Goal: Use online tool/utility: Utilize a website feature to perform a specific function

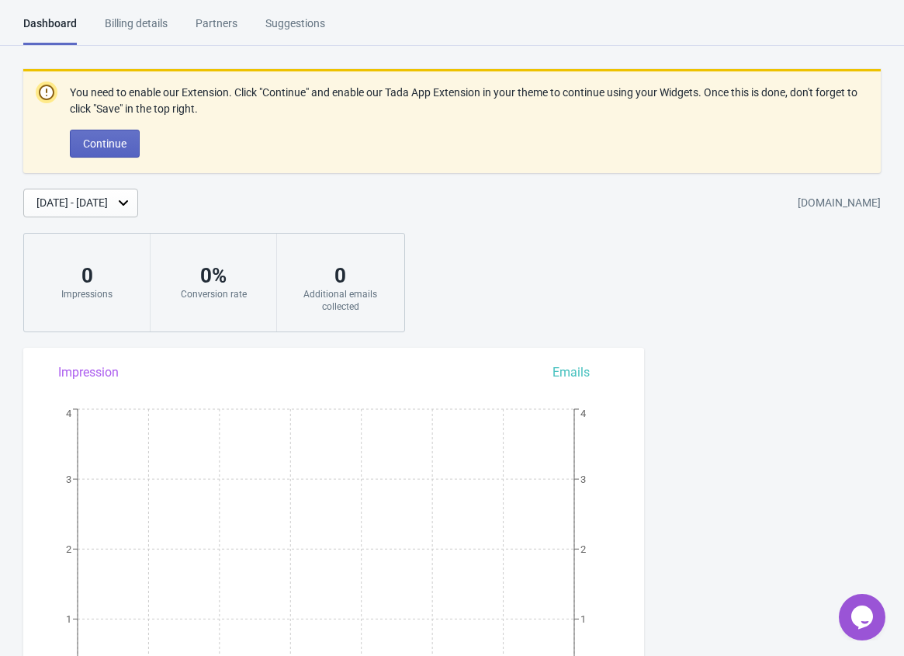
click at [134, 25] on div "Billing details" at bounding box center [136, 29] width 63 height 27
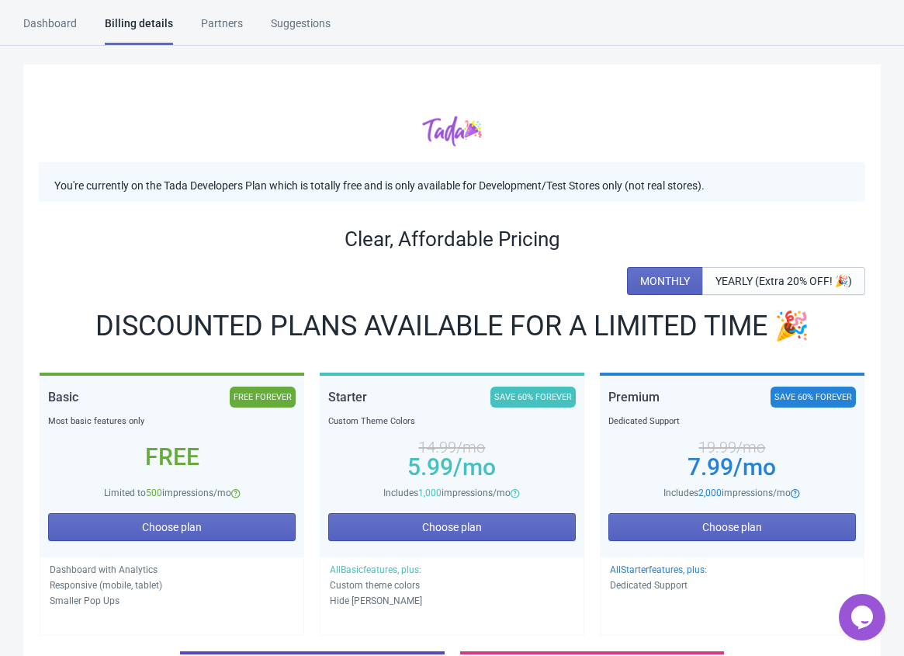
click at [48, 23] on div "Dashboard" at bounding box center [50, 29] width 54 height 27
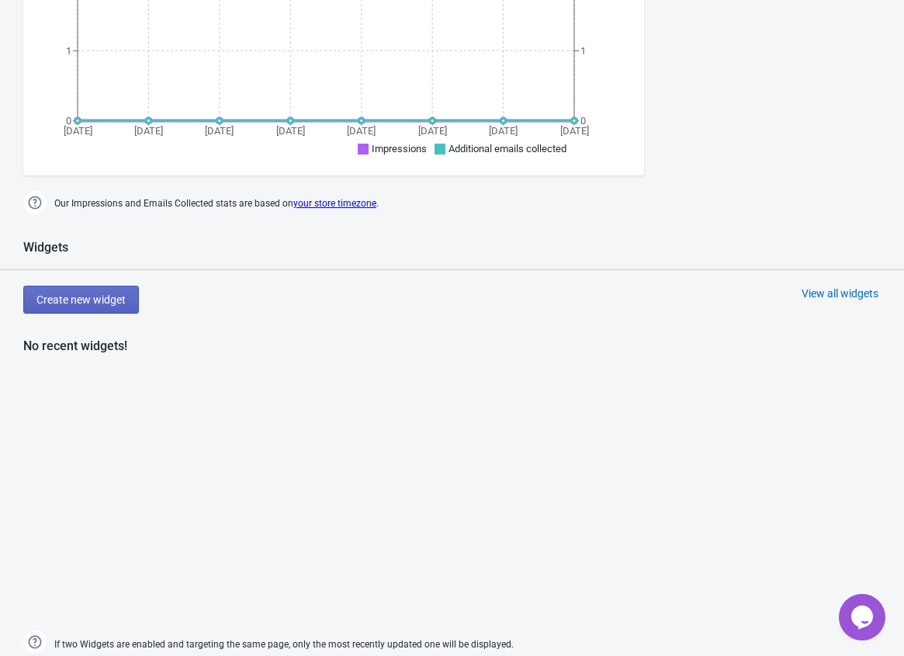
scroll to position [540, 0]
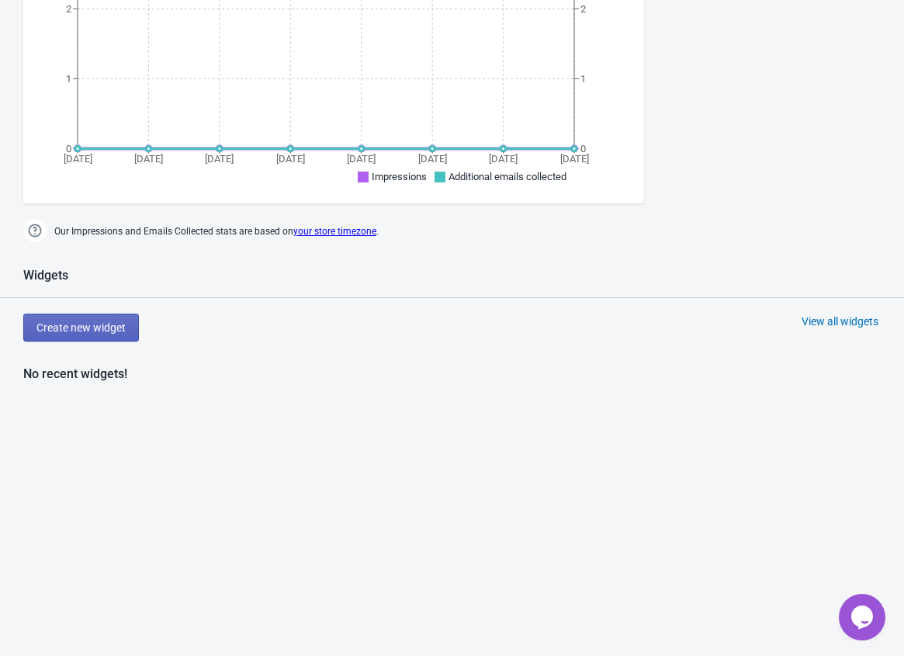
click at [852, 319] on div "View all widgets" at bounding box center [840, 322] width 77 height 16
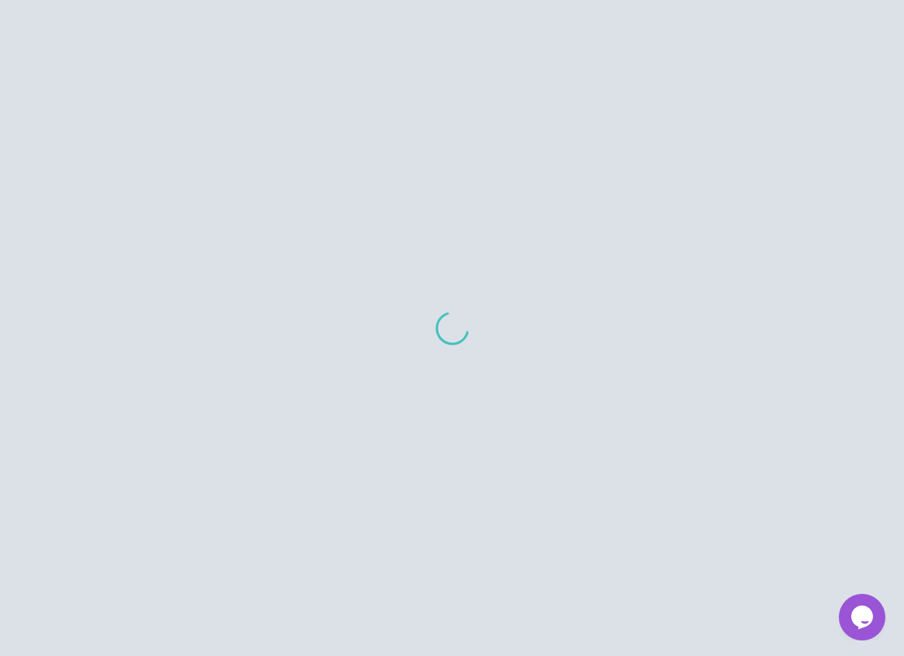
scroll to position [16, 0]
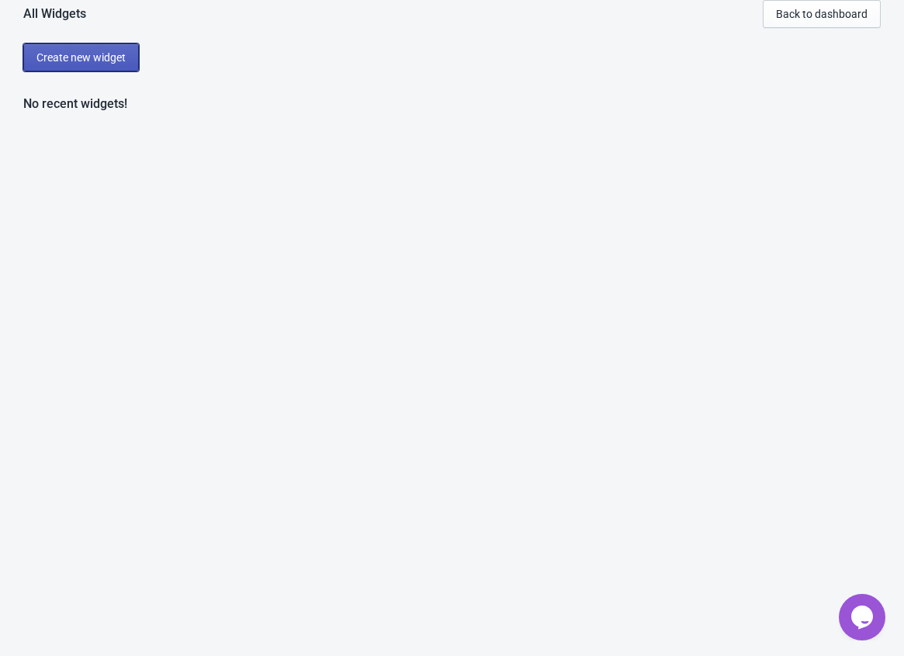
click at [106, 68] on button "Create new widget" at bounding box center [81, 57] width 116 height 28
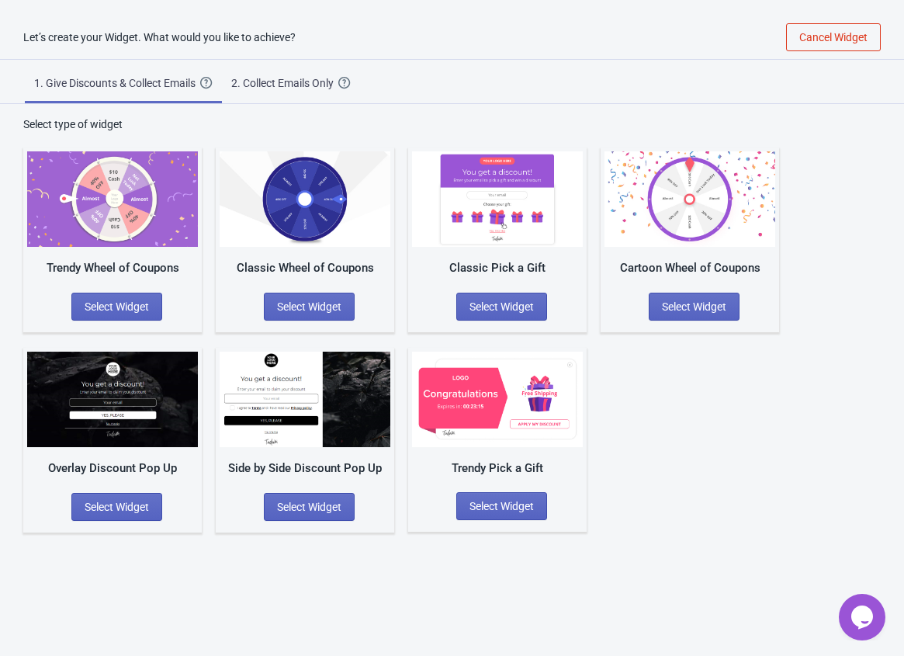
click at [509, 249] on div "Classic Pick a Gift Select Widget" at bounding box center [497, 240] width 179 height 185
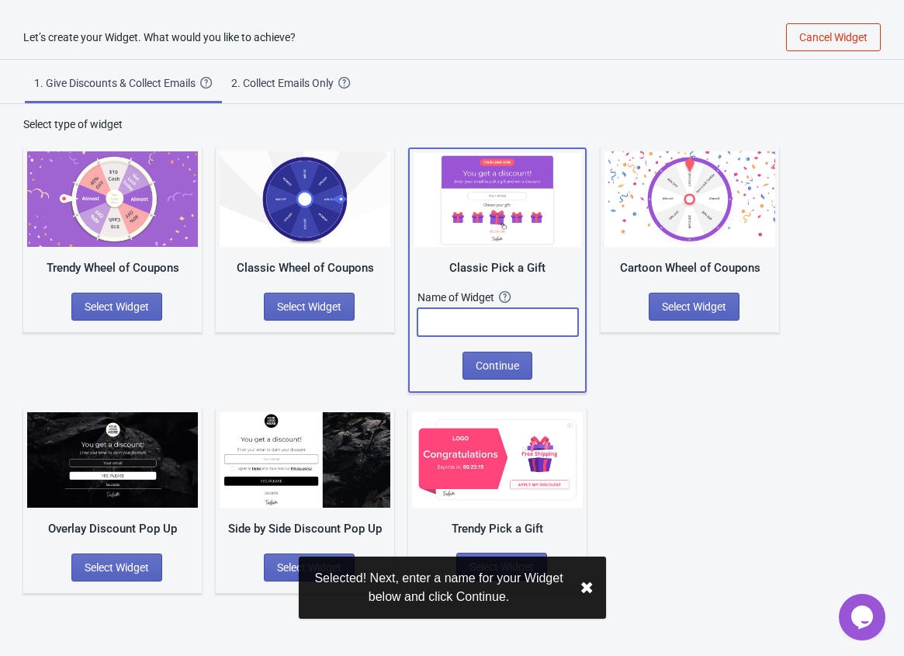
click at [494, 318] on input "text" at bounding box center [498, 322] width 161 height 28
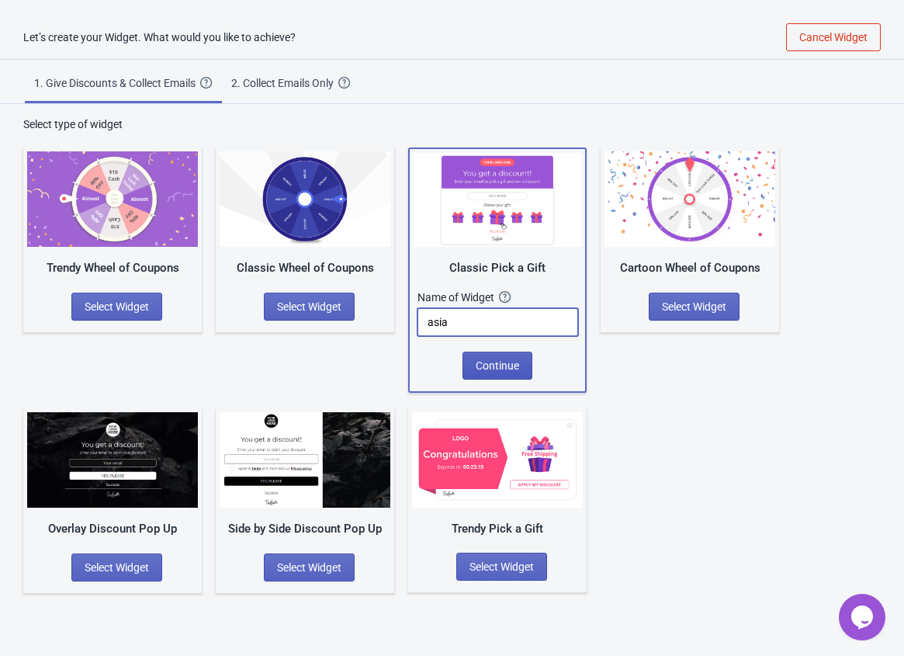
type input "asia"
click at [515, 366] on span "Continue" at bounding box center [497, 365] width 43 height 12
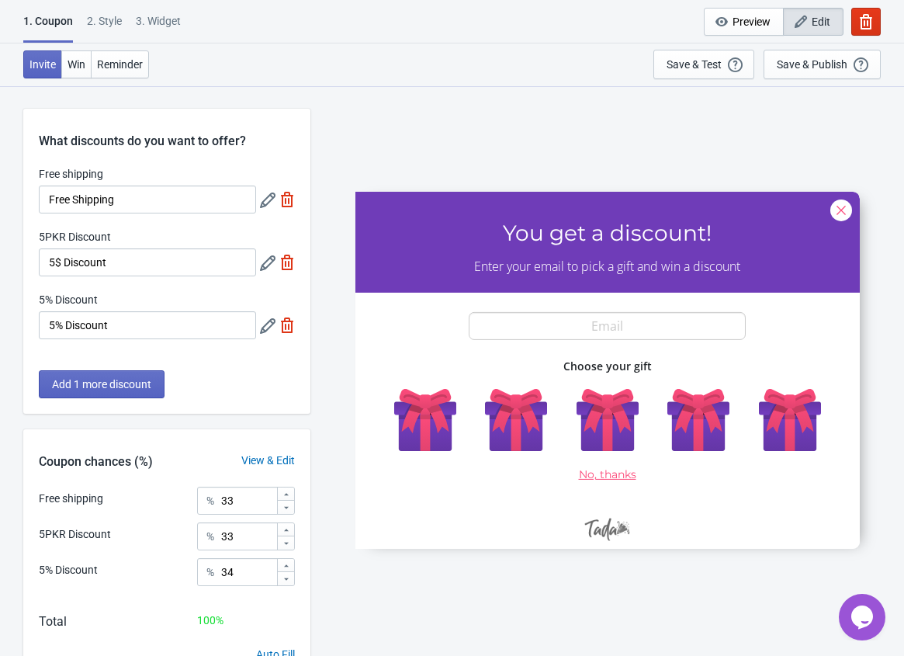
click at [585, 325] on div at bounding box center [608, 370] width 505 height 357
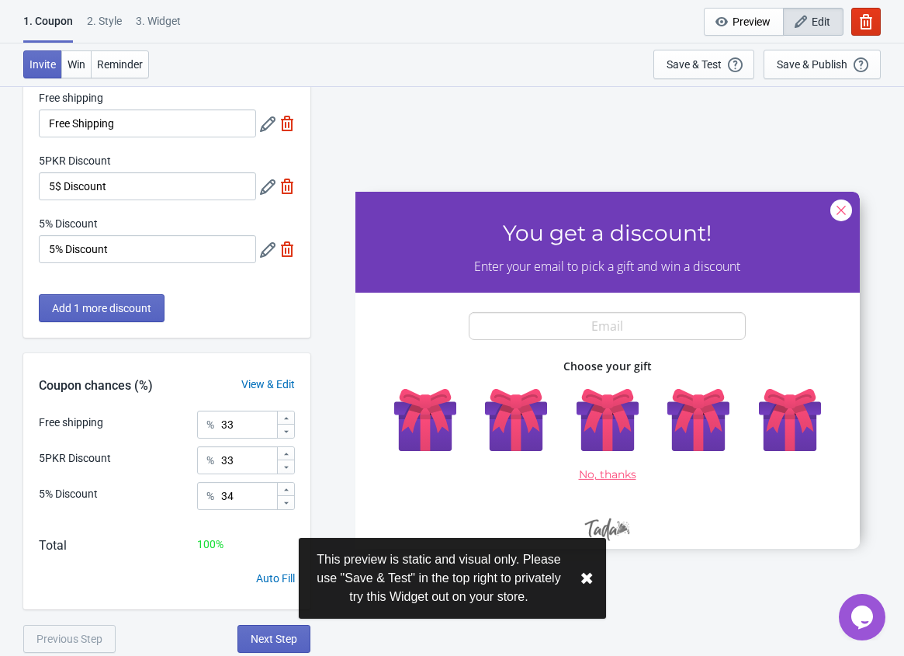
scroll to position [85, 0]
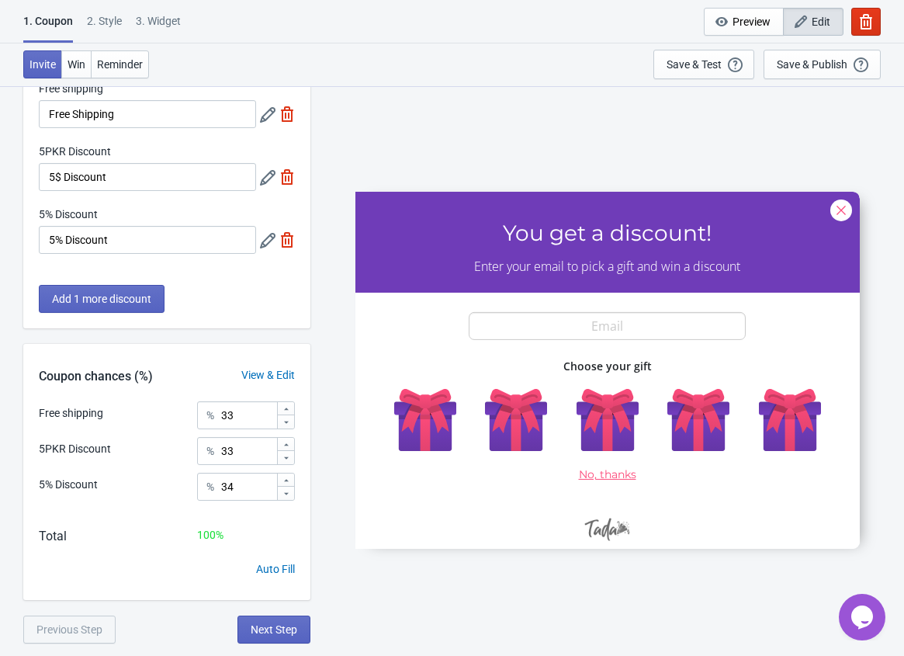
click at [81, 430] on div "Free shipping % 33 5PKR Discount % 33 5% Discount % 34" at bounding box center [166, 456] width 287 height 110
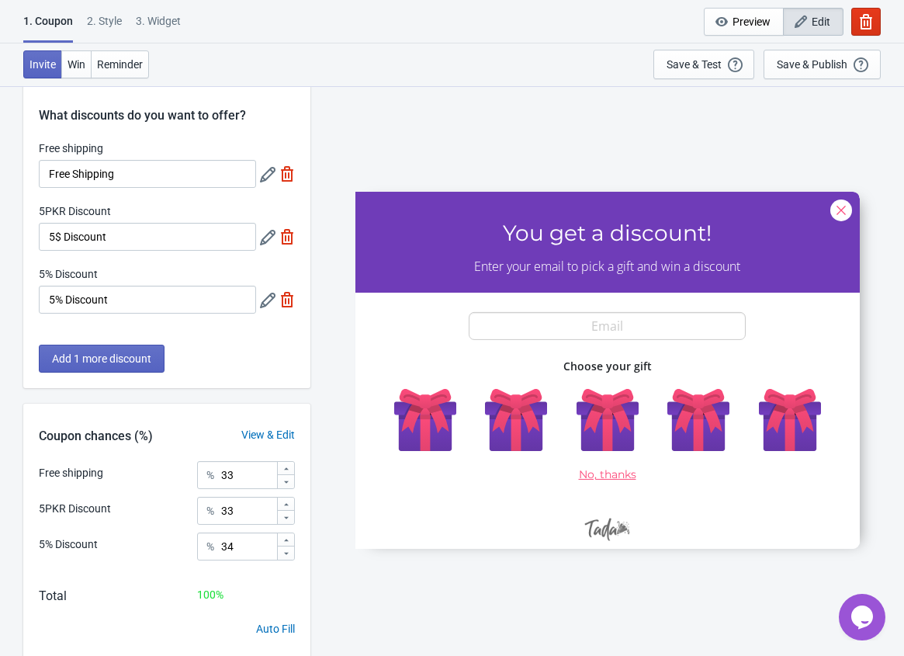
scroll to position [0, 0]
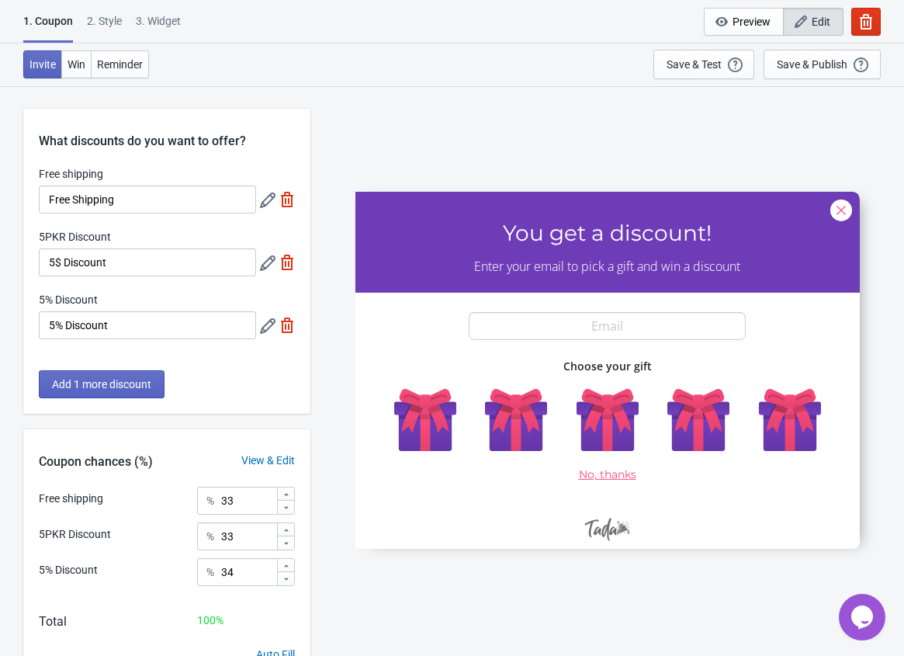
click at [792, 26] on button "Edit" at bounding box center [813, 22] width 61 height 28
click at [763, 20] on span "Preview" at bounding box center [752, 22] width 38 height 12
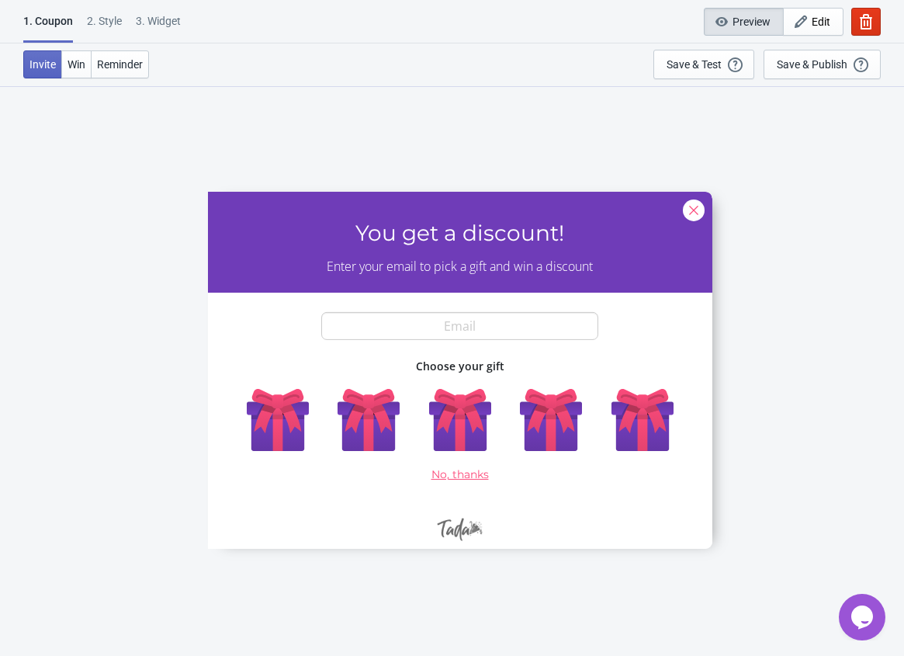
click at [475, 424] on div at bounding box center [460, 370] width 505 height 357
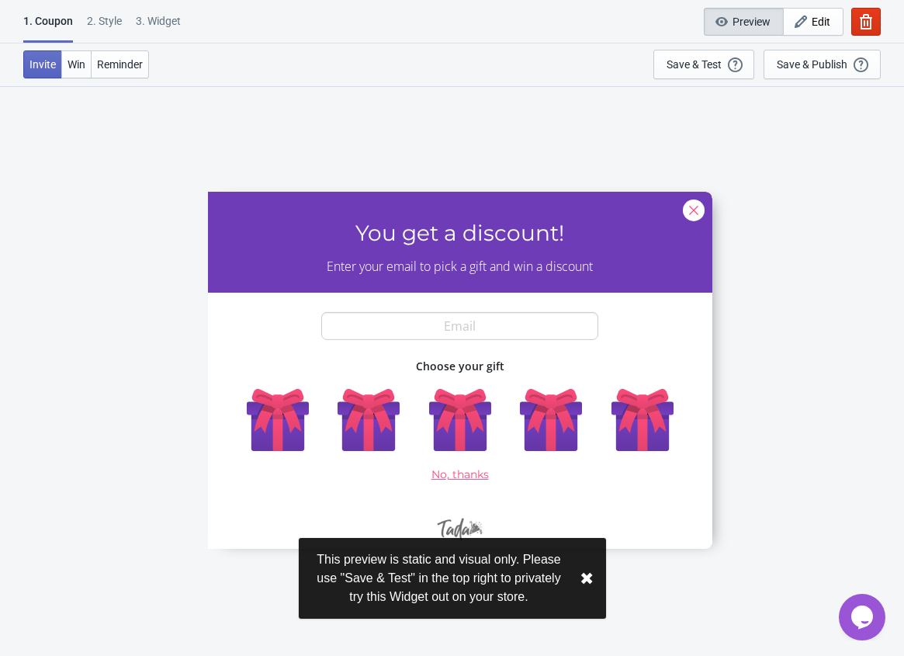
click at [460, 322] on div at bounding box center [460, 370] width 505 height 357
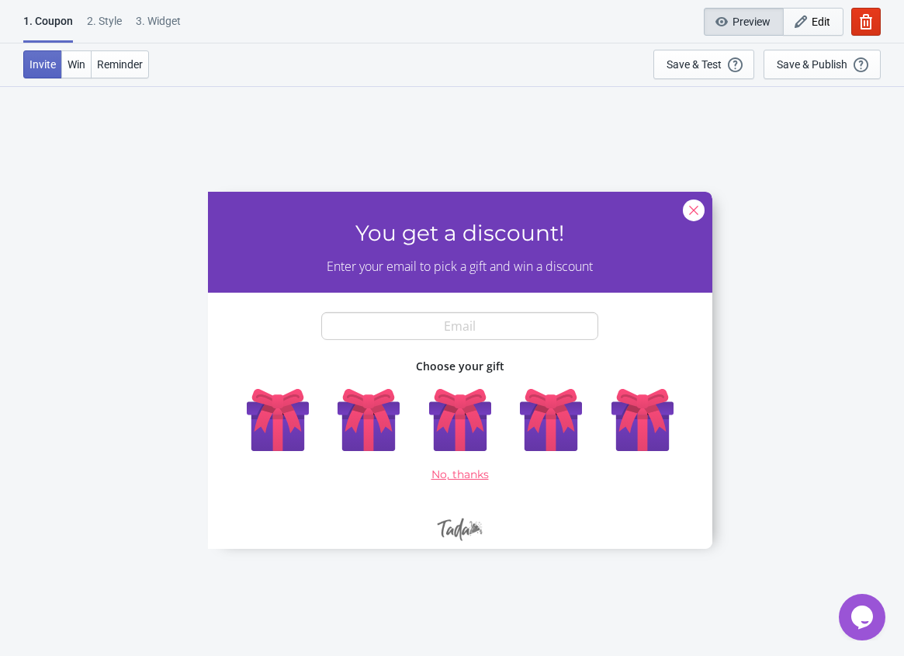
click at [834, 26] on button "Edit" at bounding box center [813, 22] width 61 height 28
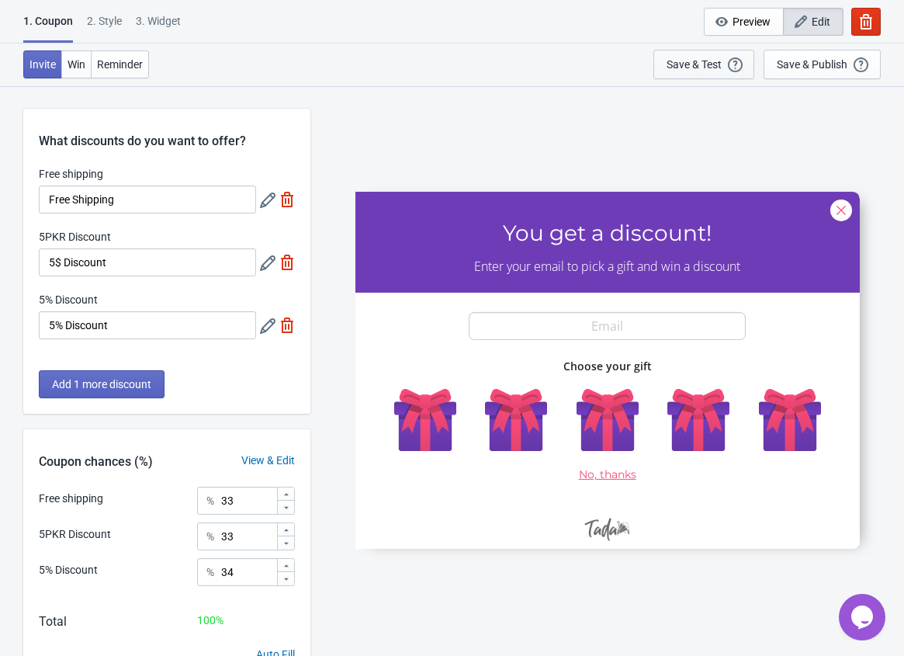
click at [701, 63] on div "Save & Test" at bounding box center [694, 64] width 55 height 12
click at [75, 71] on button "Win" at bounding box center [76, 64] width 30 height 28
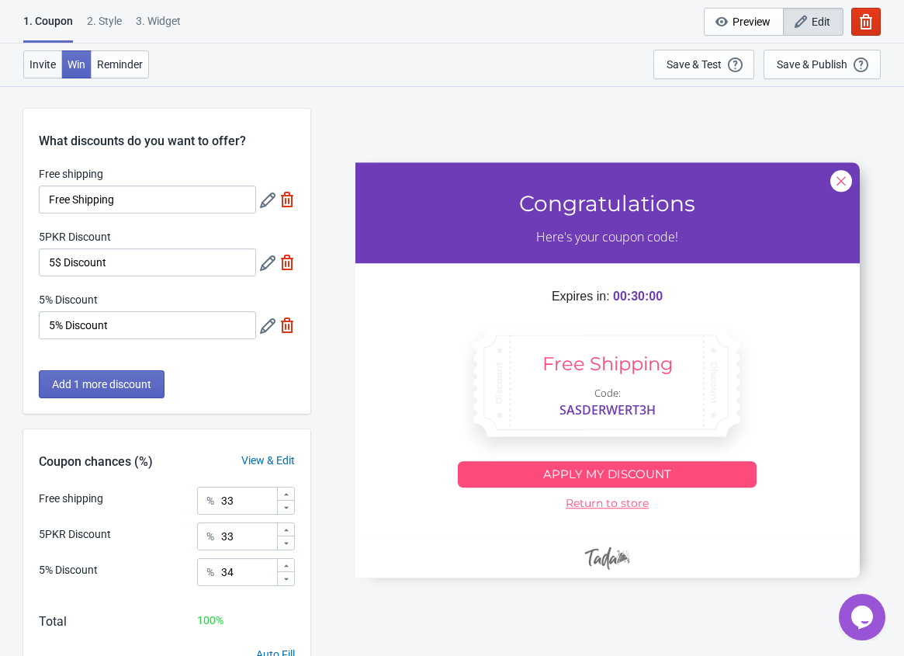
click at [40, 71] on button "Invite" at bounding box center [42, 64] width 39 height 28
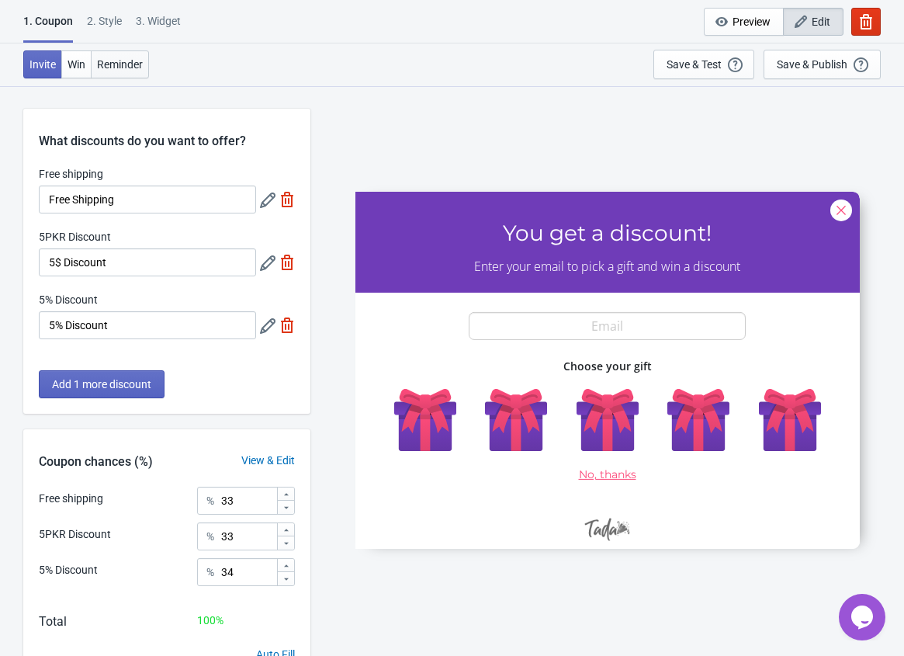
click at [119, 64] on span "Reminder" at bounding box center [120, 64] width 46 height 12
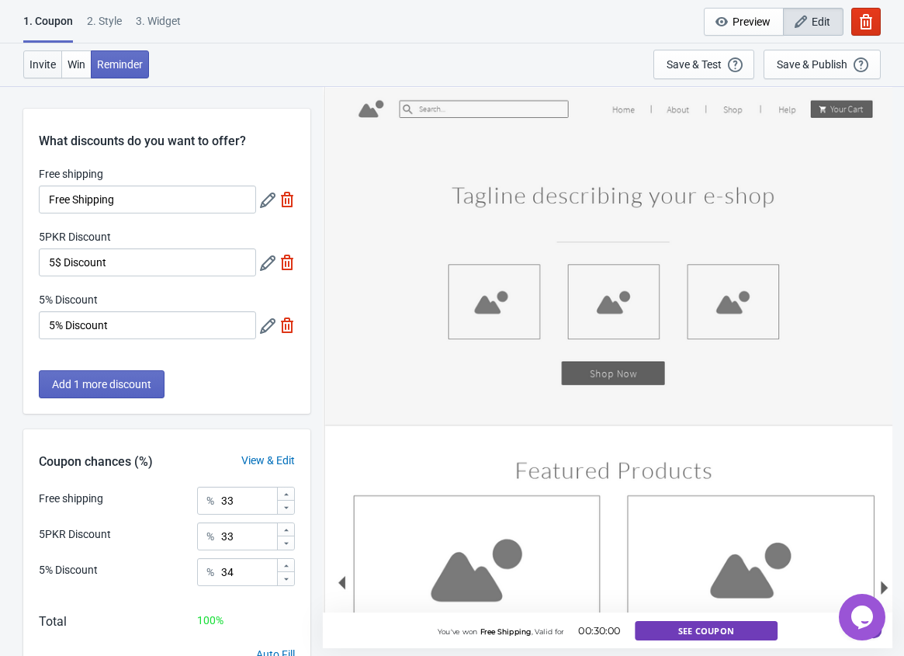
click at [47, 64] on span "Invite" at bounding box center [43, 64] width 26 height 12
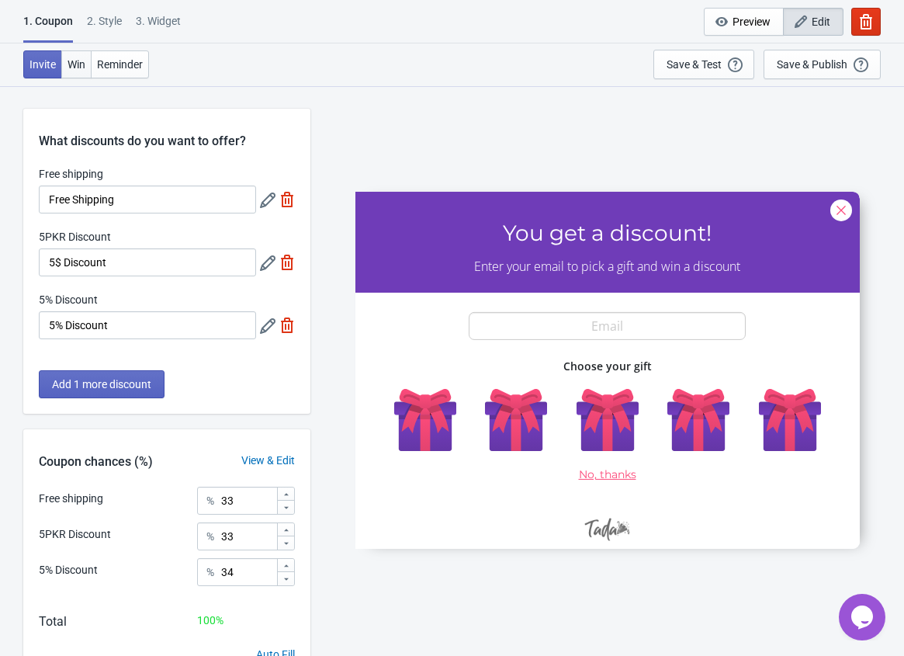
click at [63, 61] on button "Win" at bounding box center [76, 64] width 30 height 28
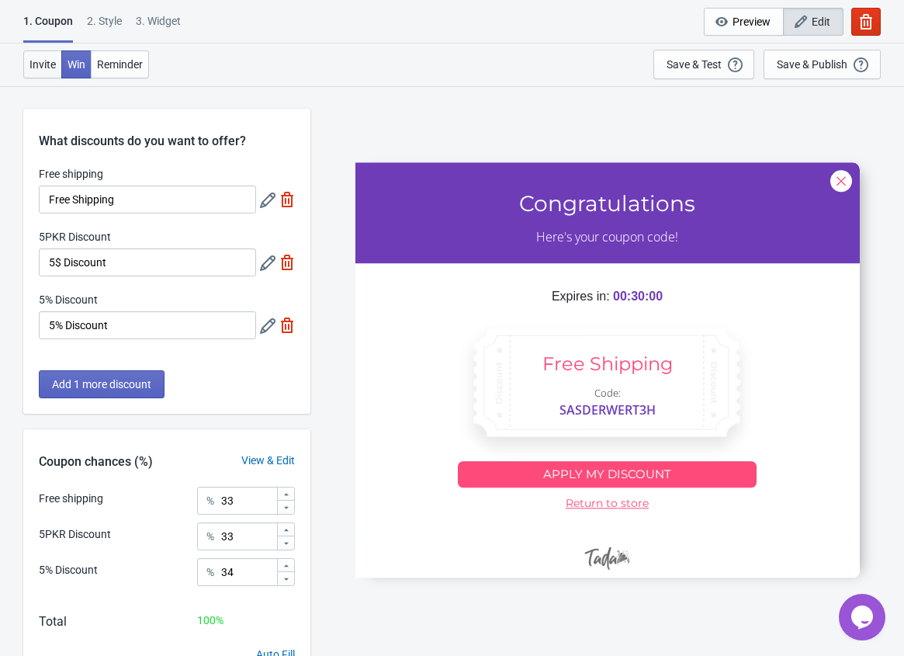
click at [47, 58] on span "Invite" at bounding box center [43, 64] width 26 height 12
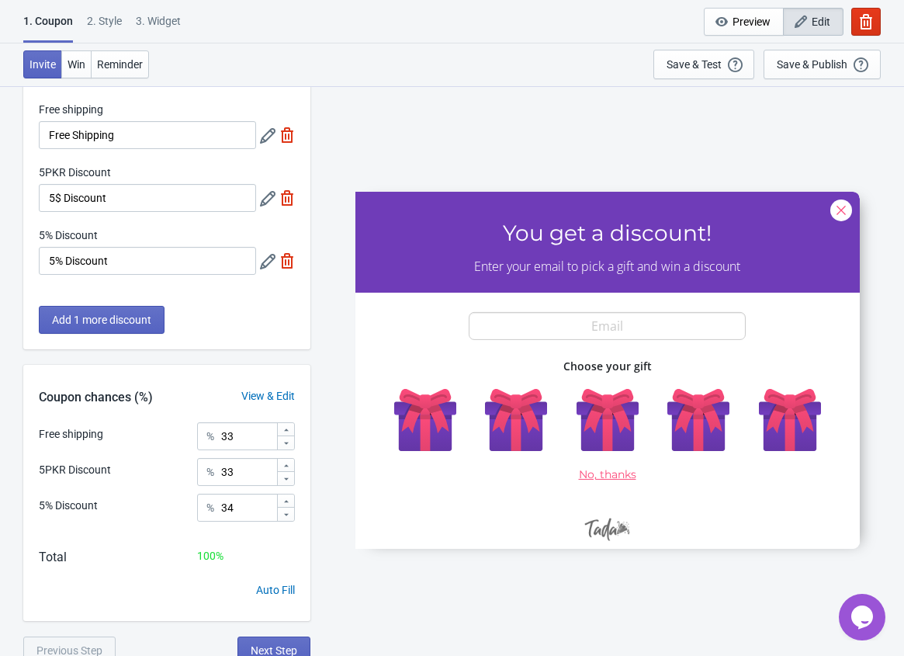
scroll to position [85, 0]
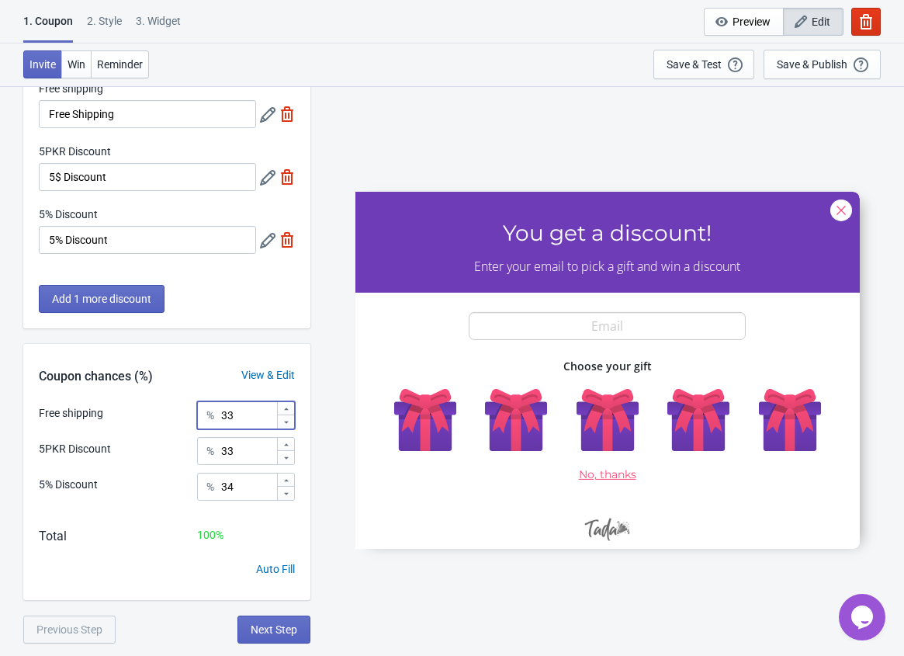
click at [252, 413] on input "33" at bounding box center [248, 415] width 56 height 28
drag, startPoint x: 252, startPoint y: 413, endPoint x: 214, endPoint y: 413, distance: 38.0
click at [214, 413] on div "% 33" at bounding box center [246, 415] width 98 height 28
click at [212, 382] on div "Coupon chances (%) View & Edit" at bounding box center [166, 372] width 287 height 57
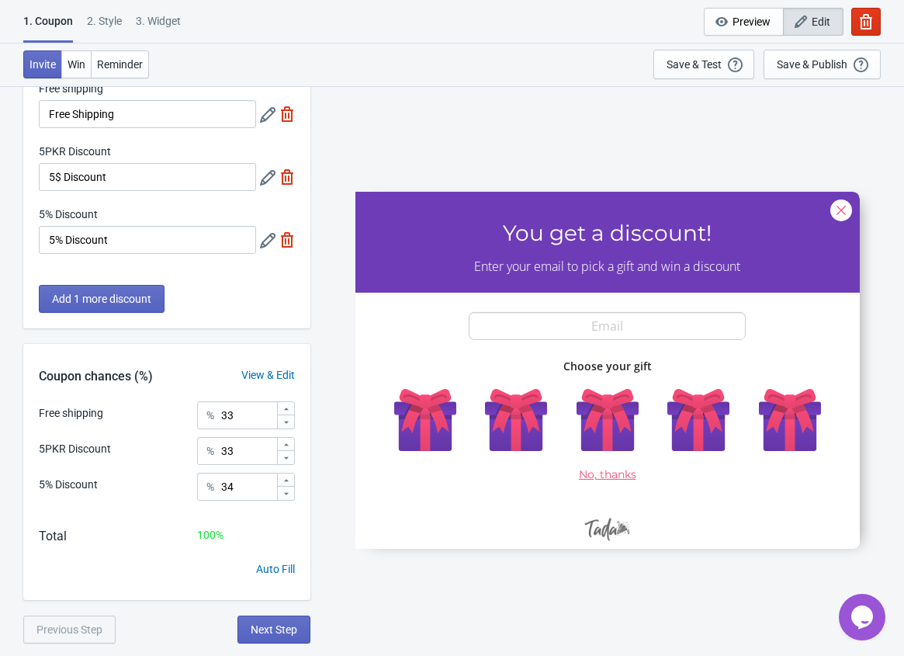
scroll to position [27, 0]
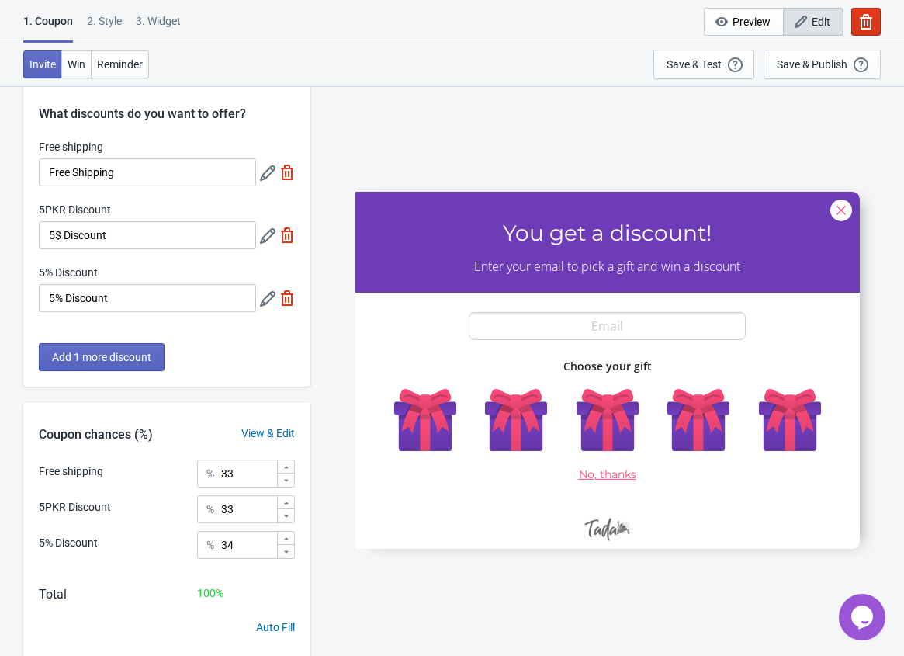
click at [105, 16] on div "2 . Style" at bounding box center [104, 26] width 35 height 27
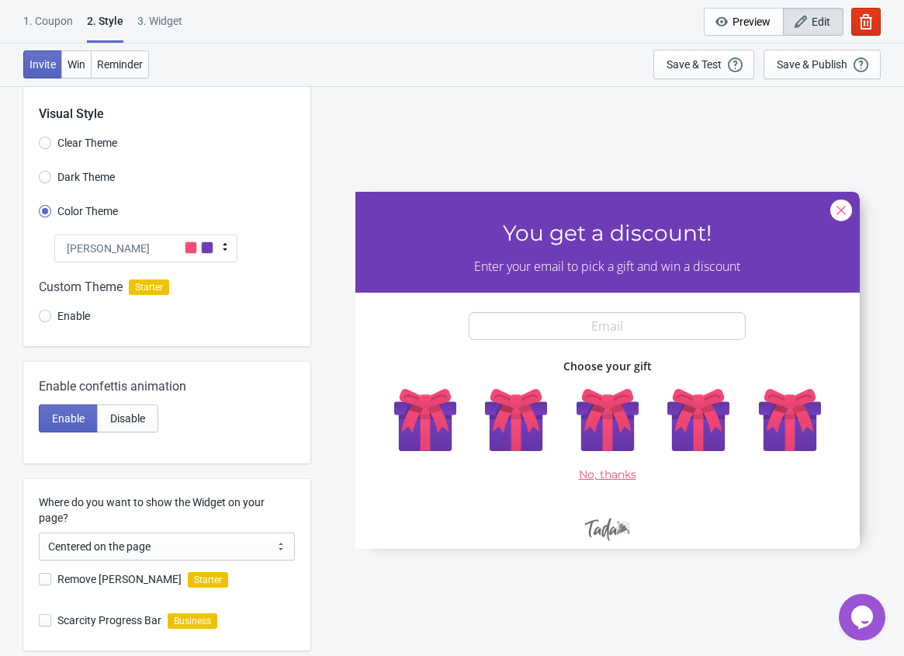
scroll to position [0, 0]
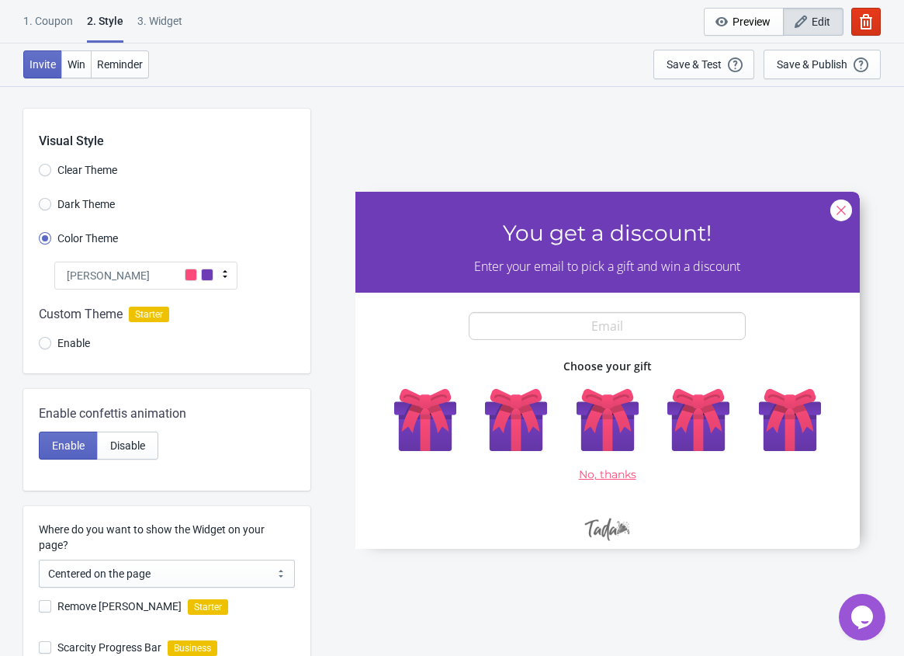
click at [53, 16] on div "1. Coupon" at bounding box center [48, 26] width 50 height 27
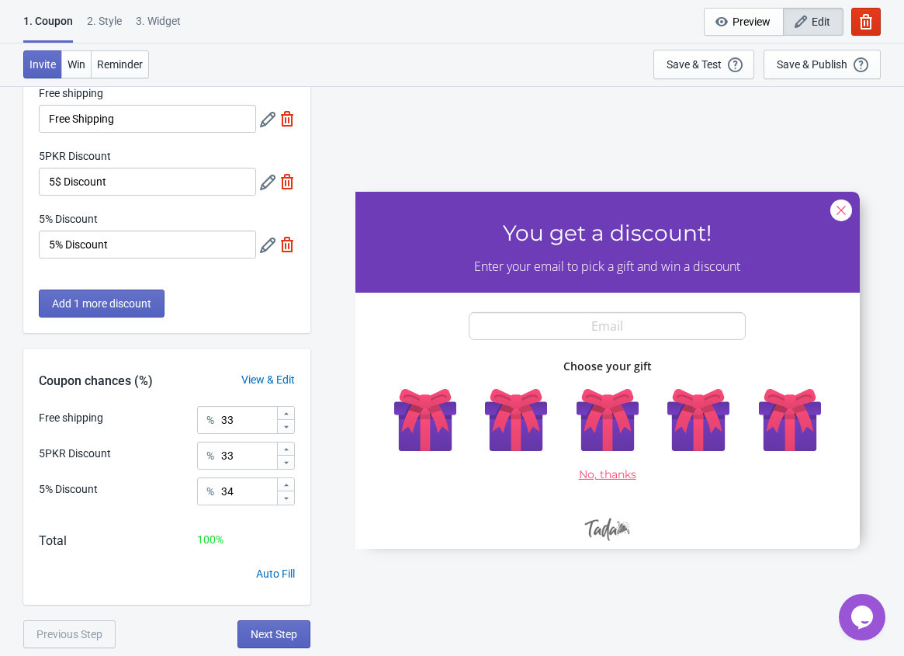
scroll to position [85, 0]
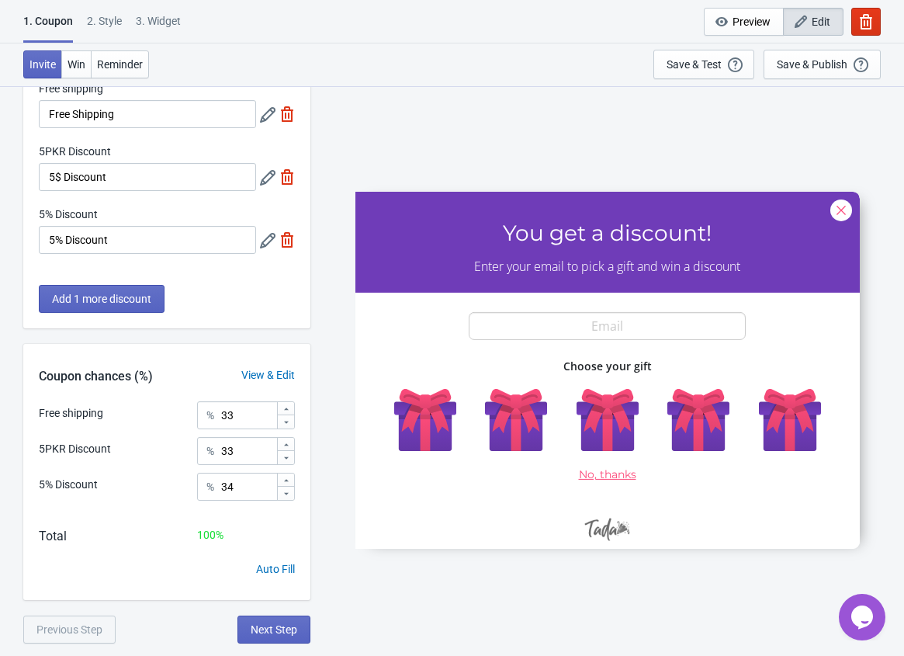
click at [104, 16] on div "2 . Style" at bounding box center [104, 26] width 35 height 27
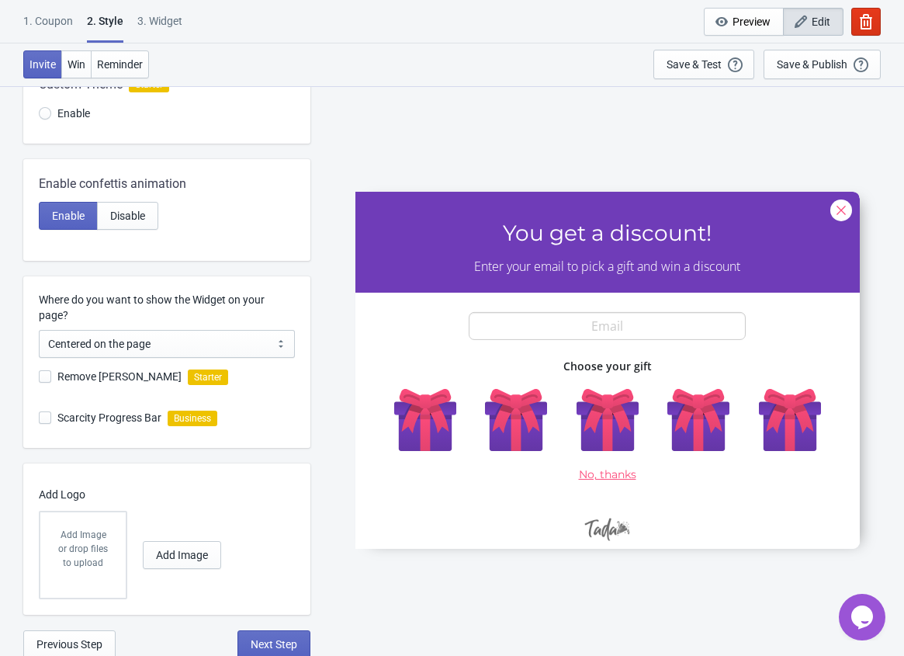
scroll to position [231, 0]
click at [113, 545] on div "Add Image or drop files to upload" at bounding box center [82, 554] width 85 height 85
click at [168, 558] on span "Add Image" at bounding box center [182, 554] width 52 height 12
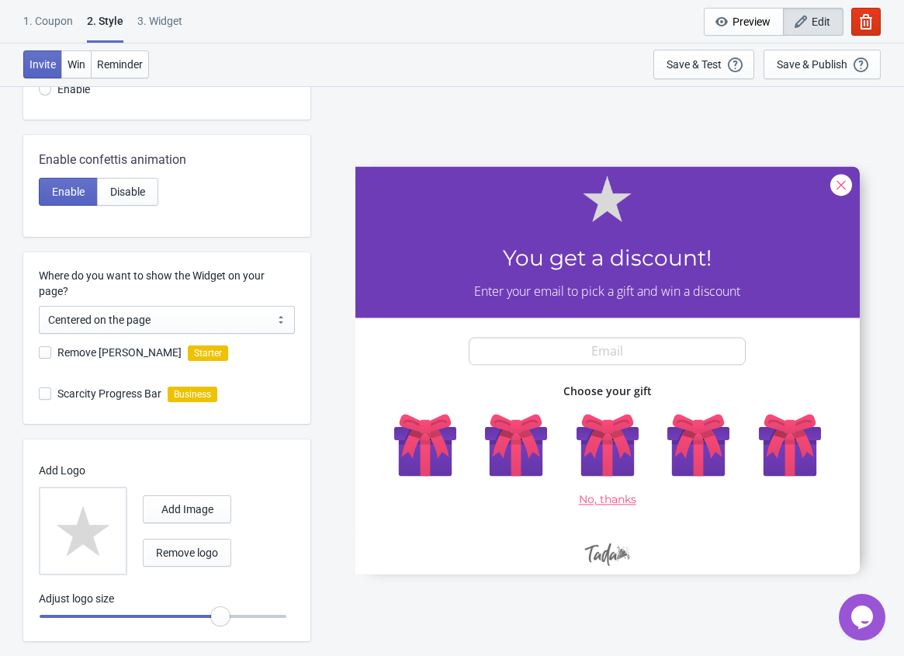
scroll to position [282, 0]
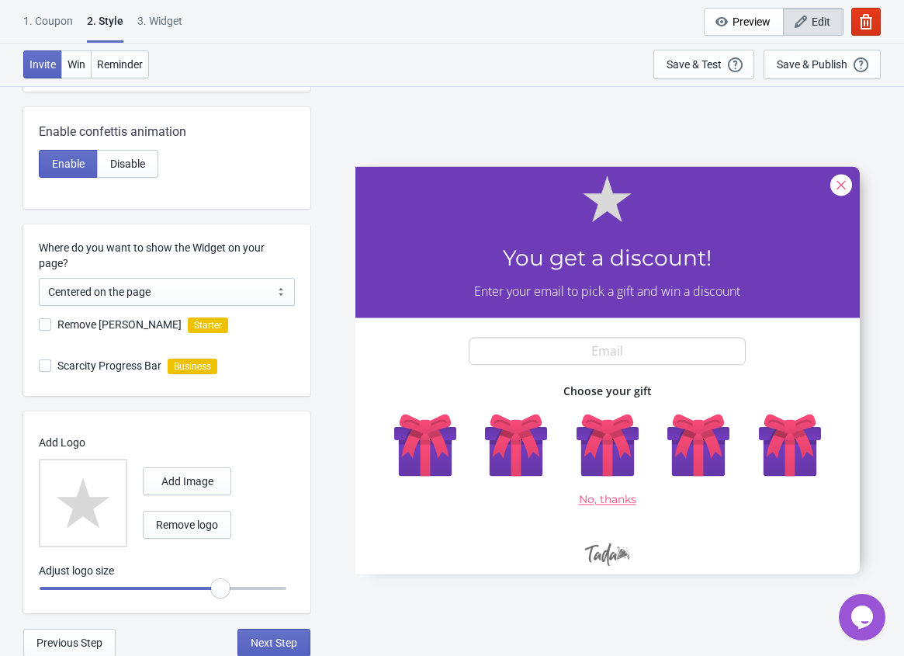
radio input "true"
type input "0.95"
radio input "true"
type input "0.9"
radio input "true"
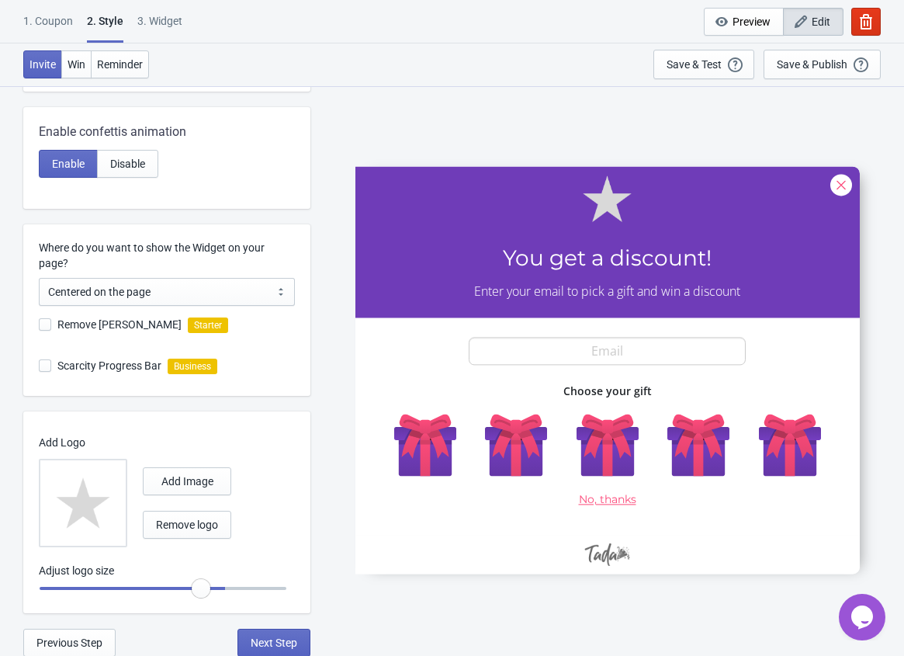
type input "0.8"
radio input "true"
type input "0.75"
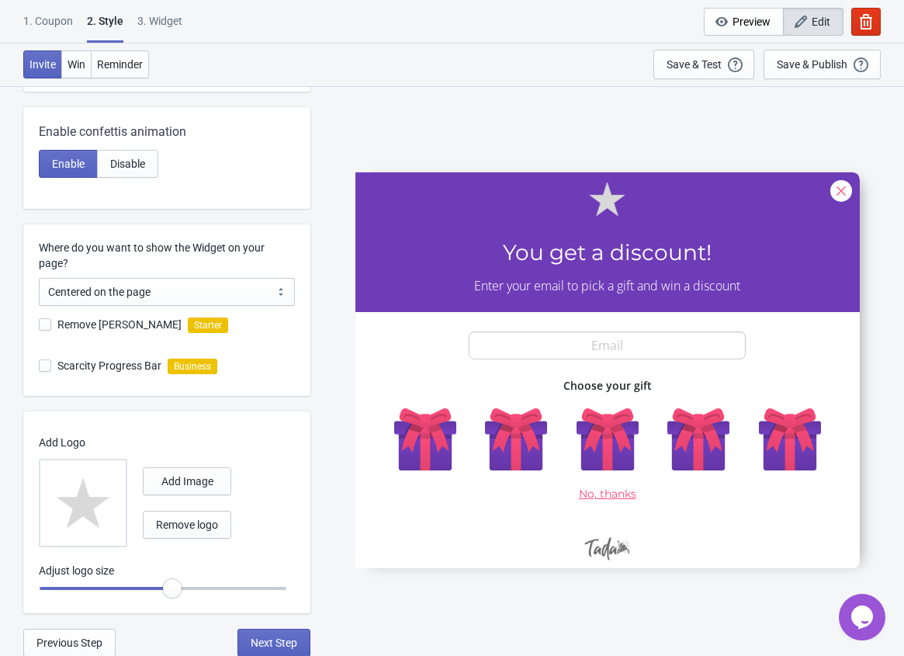
radio input "true"
type input "0.7"
radio input "true"
type input "0.65"
radio input "true"
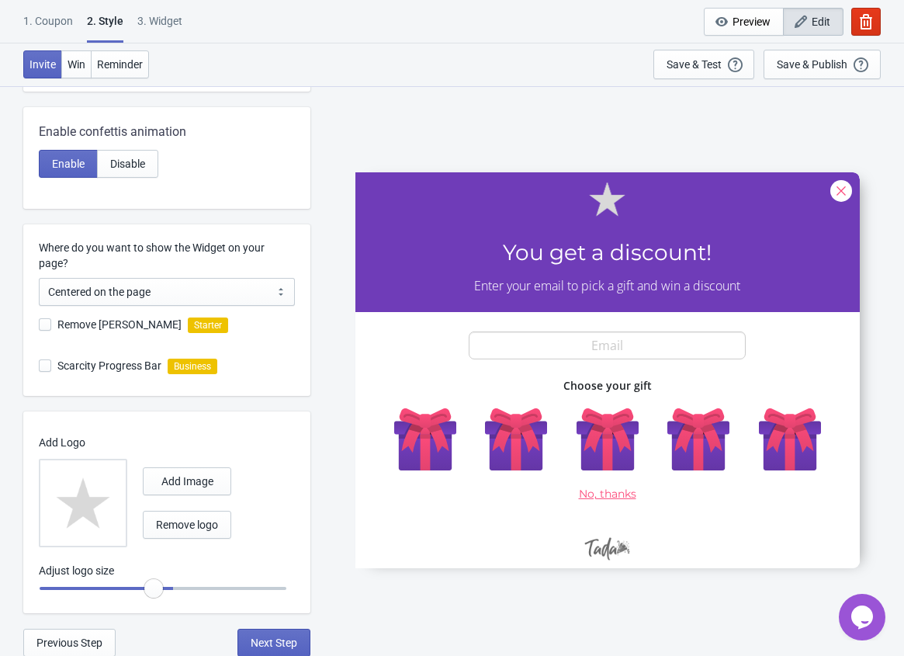
type input "0.6"
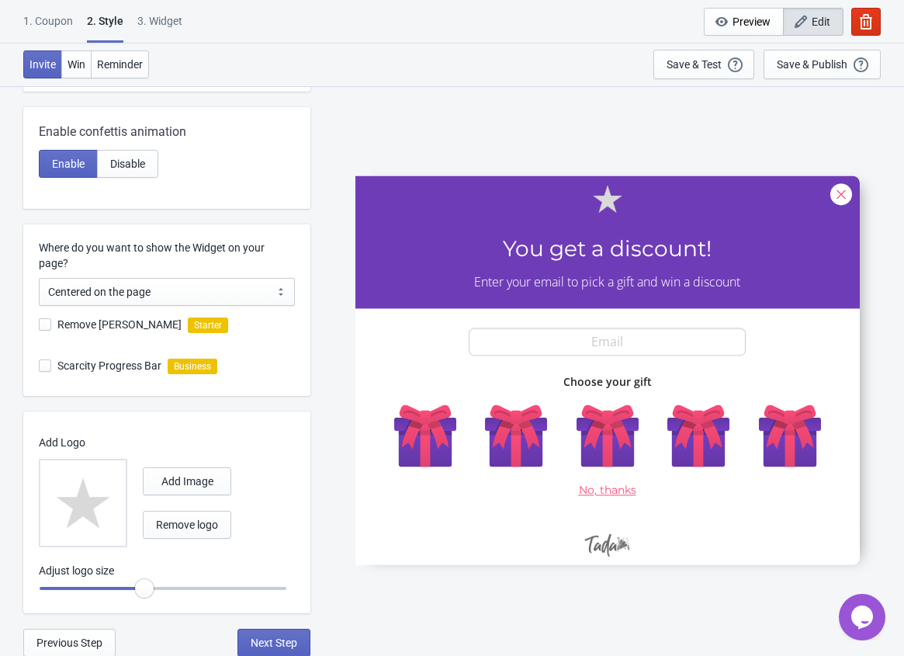
radio input "true"
type input "0.65"
radio input "true"
type input "0.75"
radio input "true"
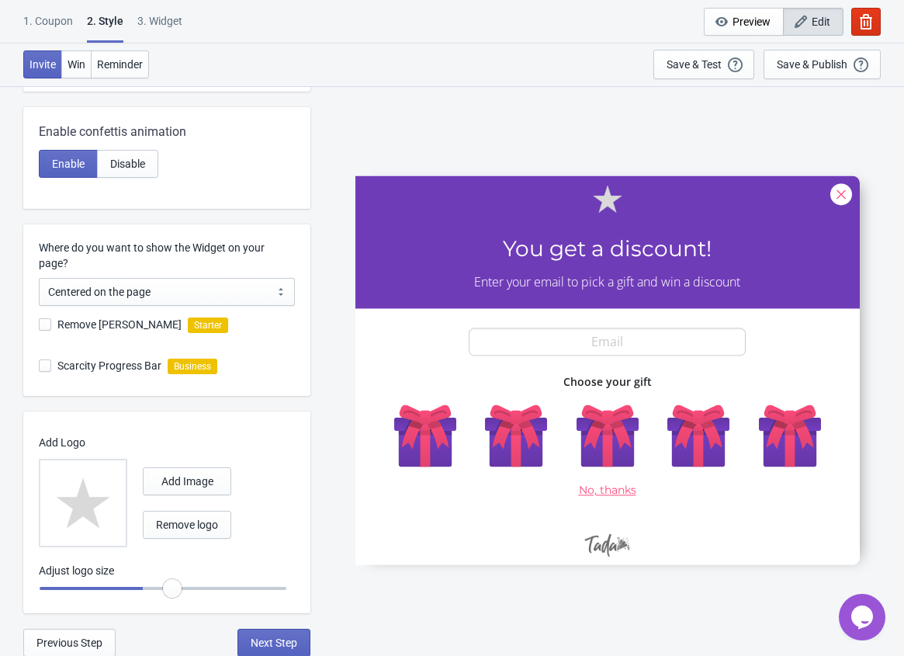
type input "0.9"
radio input "true"
type input "0.95"
radio input "true"
type input "1.05"
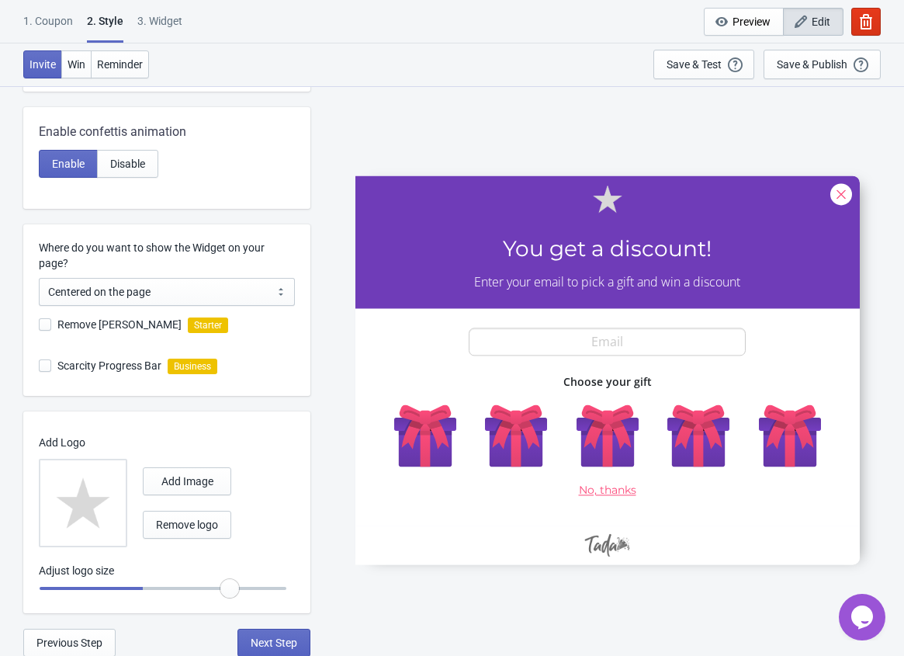
radio input "true"
type input "1.1"
radio input "true"
type input "1.15"
radio input "true"
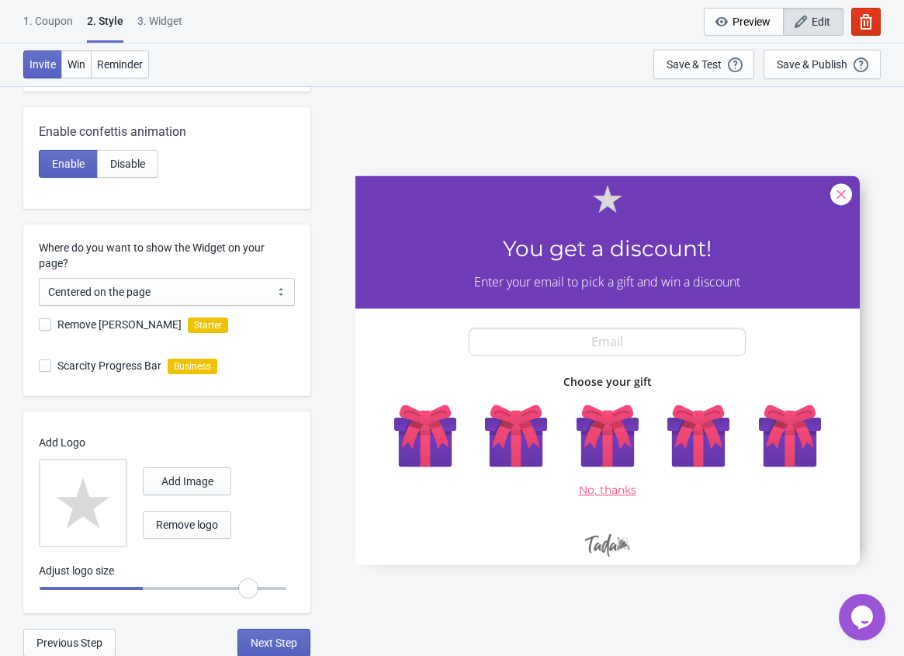
type input "1.2"
radio input "true"
type input "1.25"
radio input "true"
type input "1.3"
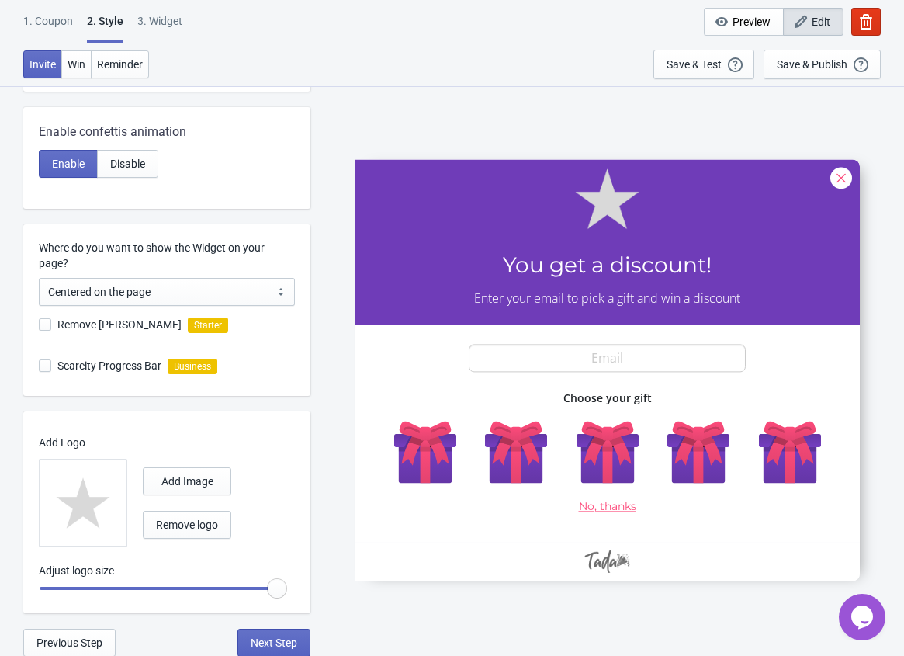
radio input "true"
type input "1.15"
radio input "true"
type input "1.1"
radio input "true"
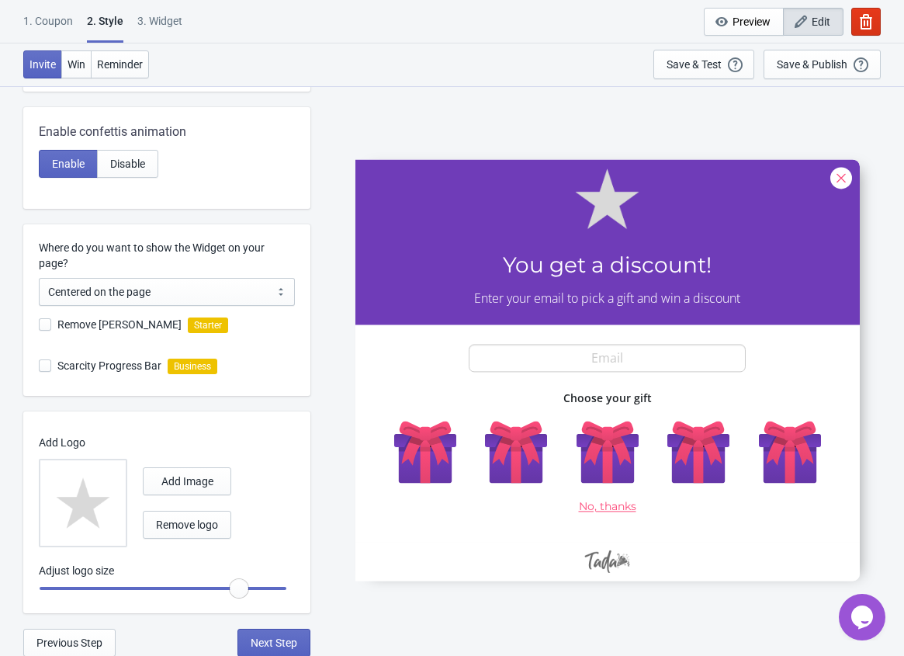
type input "0.95"
radio input "true"
type input "0.8"
radio input "true"
type input "0.75"
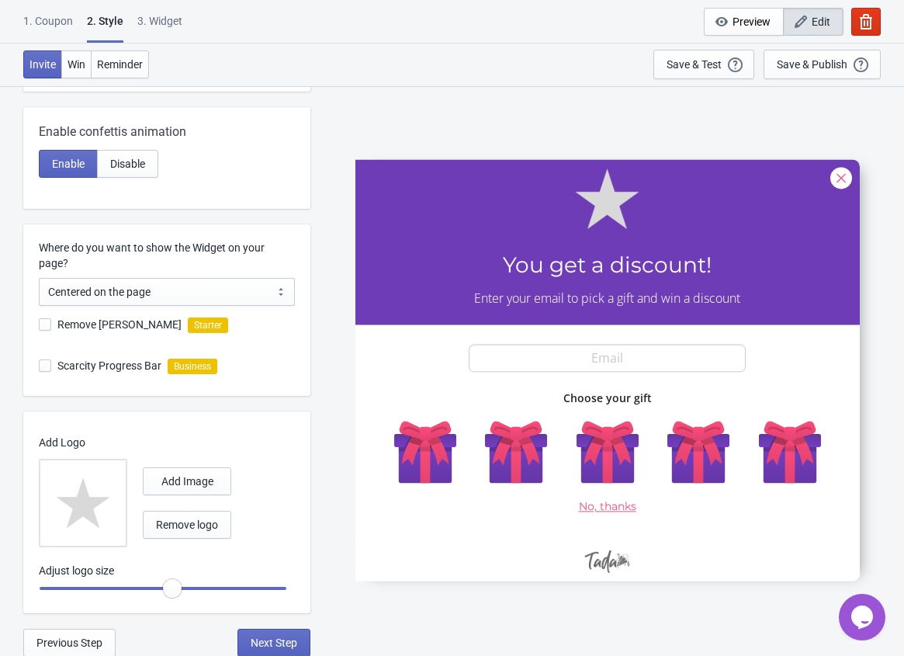
radio input "true"
type input "0.7"
radio input "true"
type input "0.65"
radio input "true"
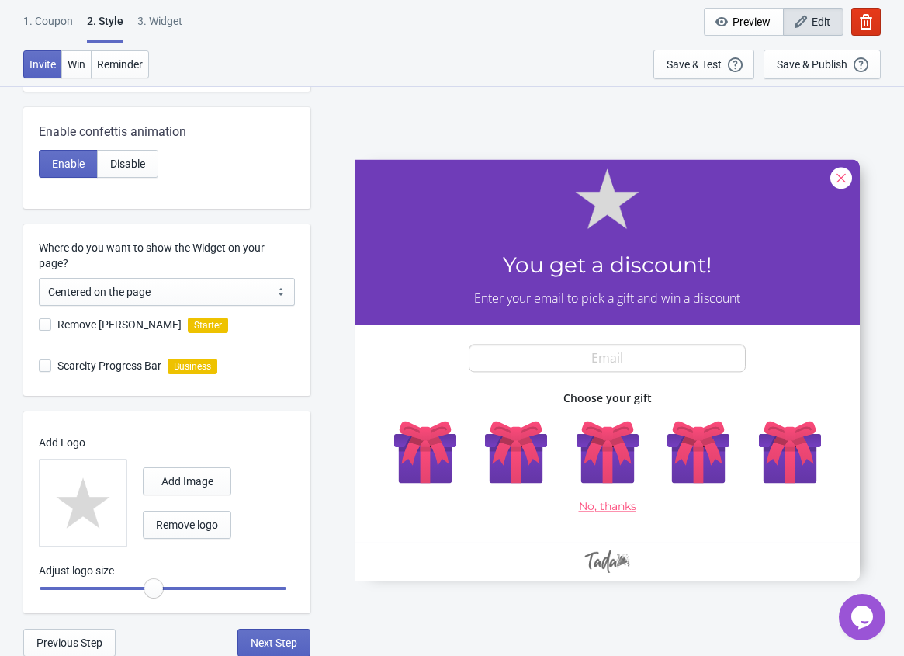
type input "0.6"
radio input "true"
type input "0.55"
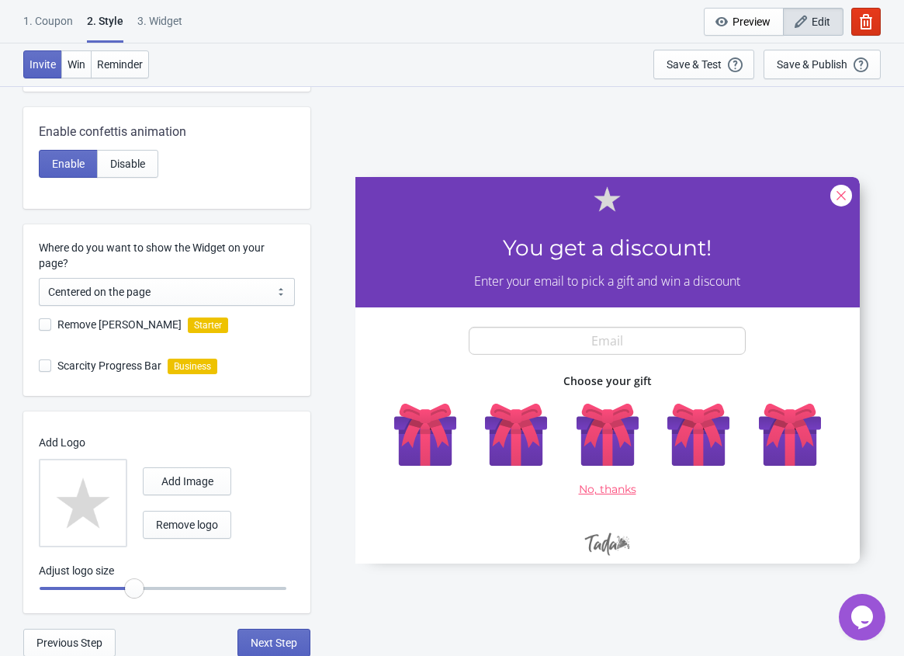
radio input "true"
type input "0.6"
radio input "true"
type input "0.75"
radio input "true"
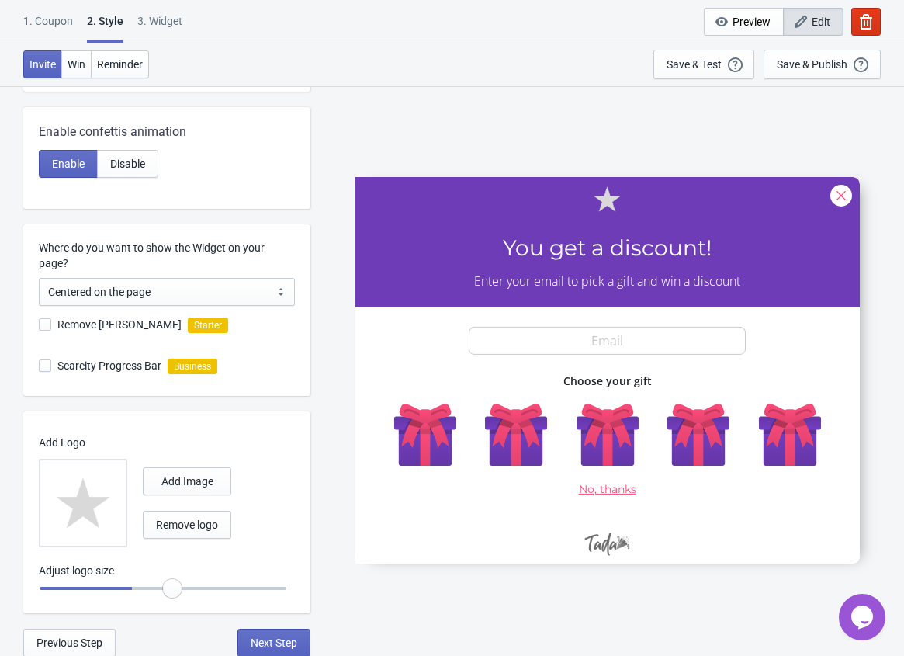
type input "0.9"
radio input "true"
type input "1"
radio input "true"
type input "1.15"
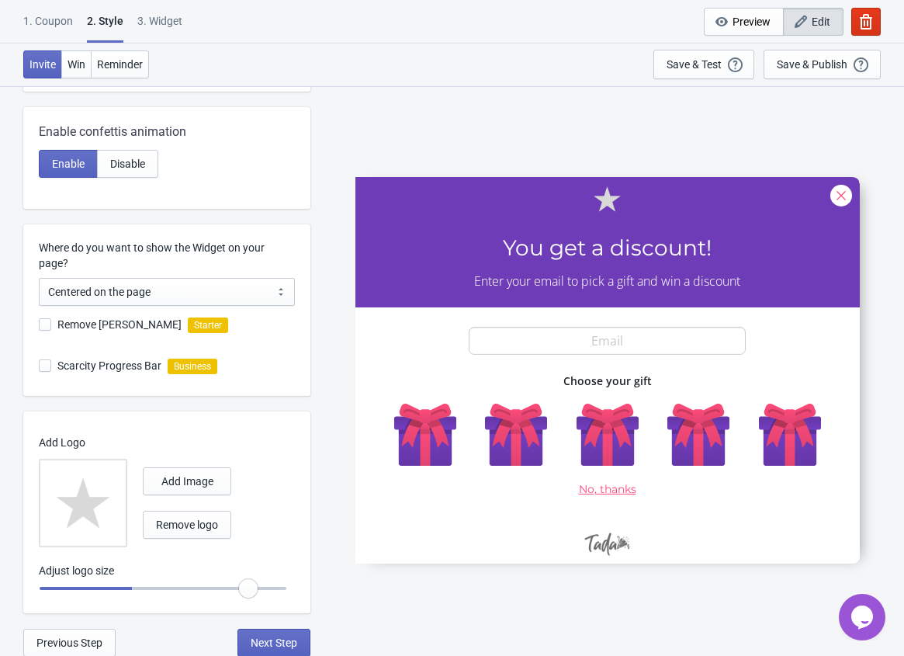
radio input "true"
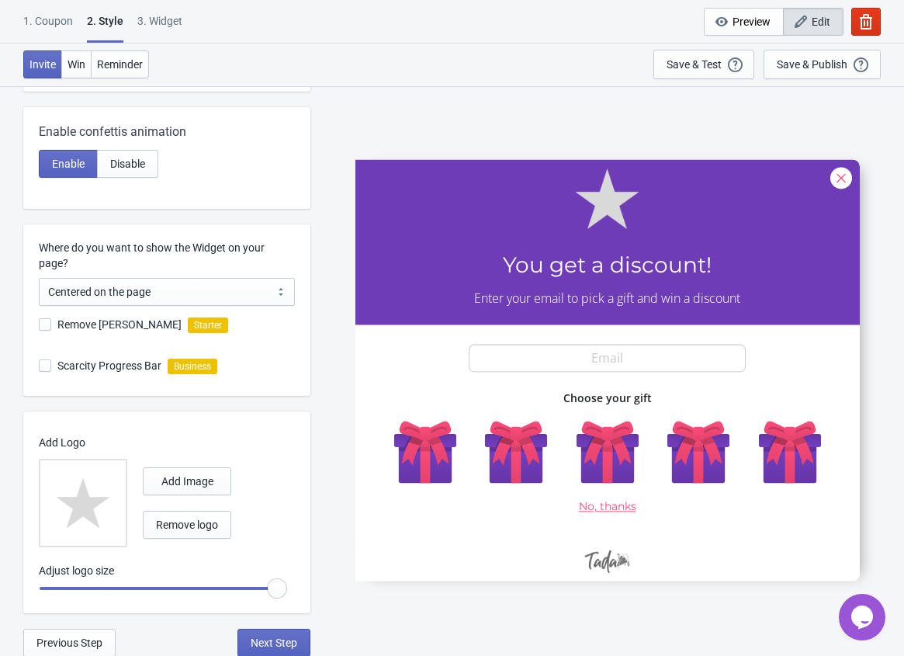
drag, startPoint x: 224, startPoint y: 584, endPoint x: 307, endPoint y: 585, distance: 83.9
type input "1.3"
click at [287, 585] on input "range" at bounding box center [163, 589] width 248 height 28
click at [265, 528] on div "Add Image Remove logo" at bounding box center [163, 503] width 248 height 89
drag, startPoint x: 165, startPoint y: 297, endPoint x: 166, endPoint y: 286, distance: 10.9
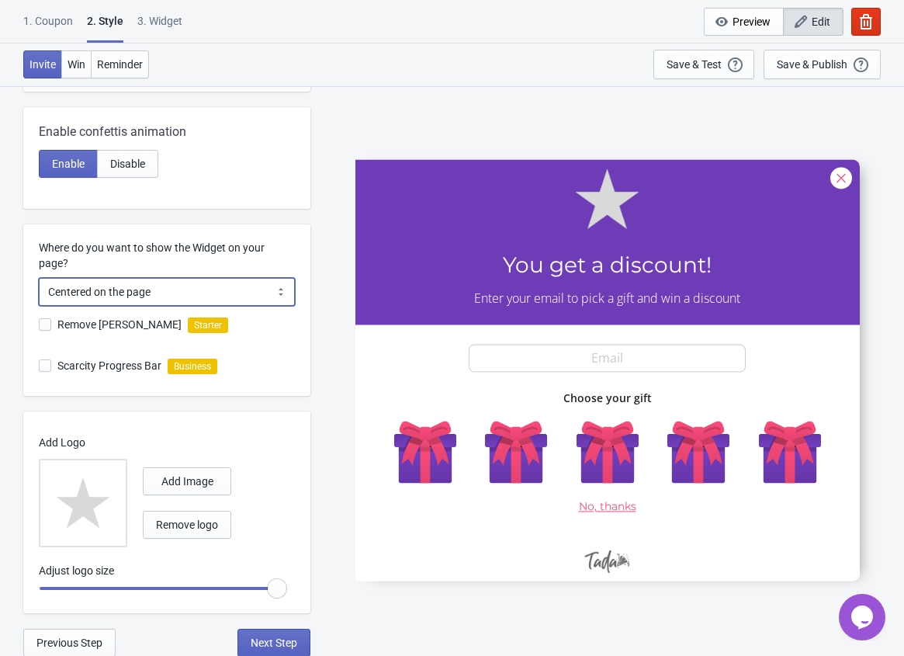
click at [165, 297] on select "Centered on the page Left side of the page" at bounding box center [167, 292] width 256 height 28
click at [175, 259] on label "Where do you want to show the Widget on your page?" at bounding box center [167, 255] width 256 height 31
click at [175, 278] on select "Centered on the page Left side of the page" at bounding box center [167, 292] width 256 height 28
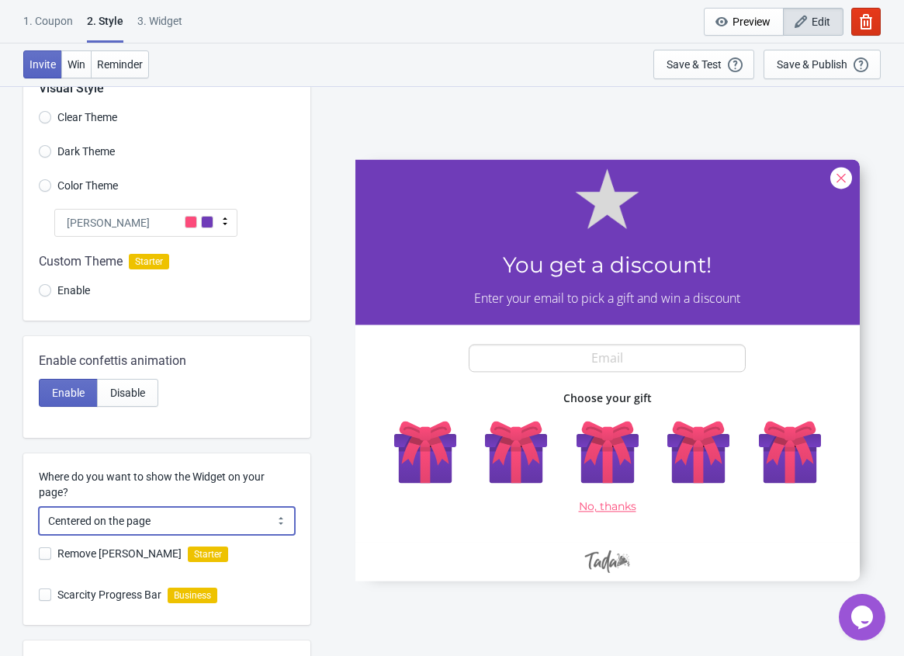
scroll to position [0, 0]
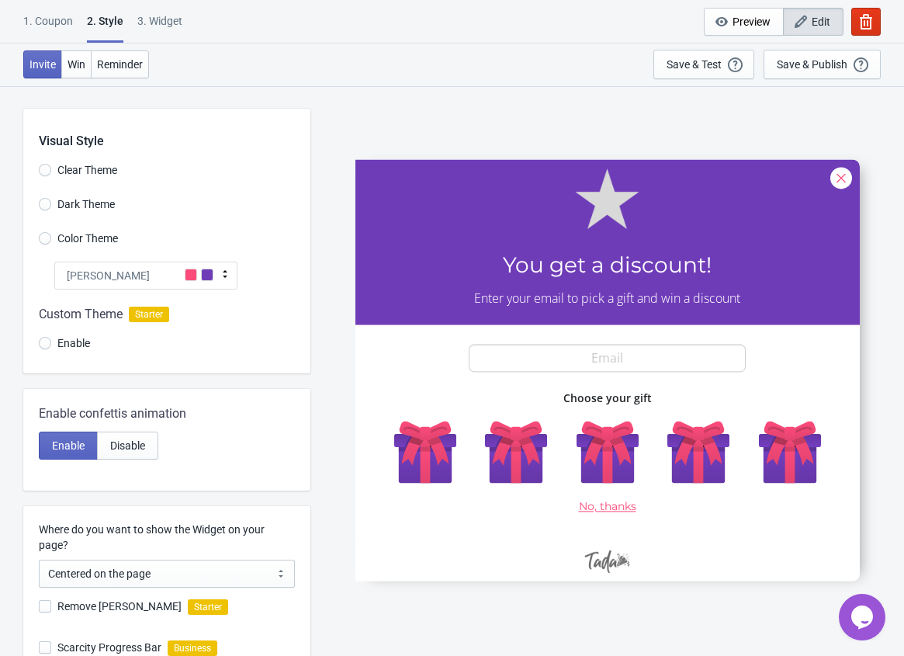
click at [64, 203] on span "Dark Theme" at bounding box center [85, 204] width 57 height 16
click at [51, 203] on input "Dark Theme" at bounding box center [45, 212] width 12 height 28
radio input "true"
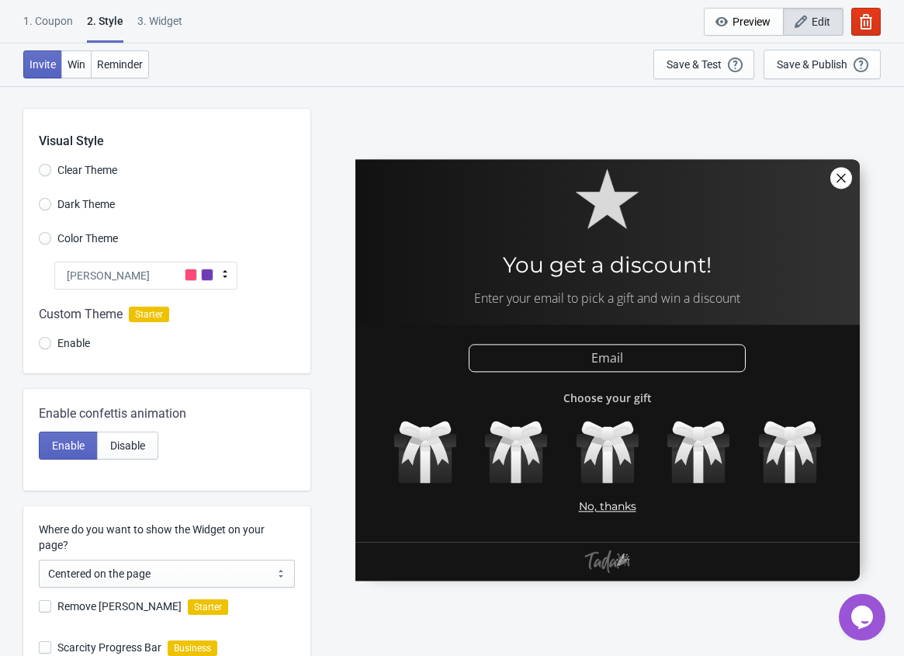
click at [43, 227] on label "Color Theme" at bounding box center [78, 238] width 79 height 22
click at [43, 232] on input "Color Theme" at bounding box center [45, 246] width 12 height 28
radio input "true"
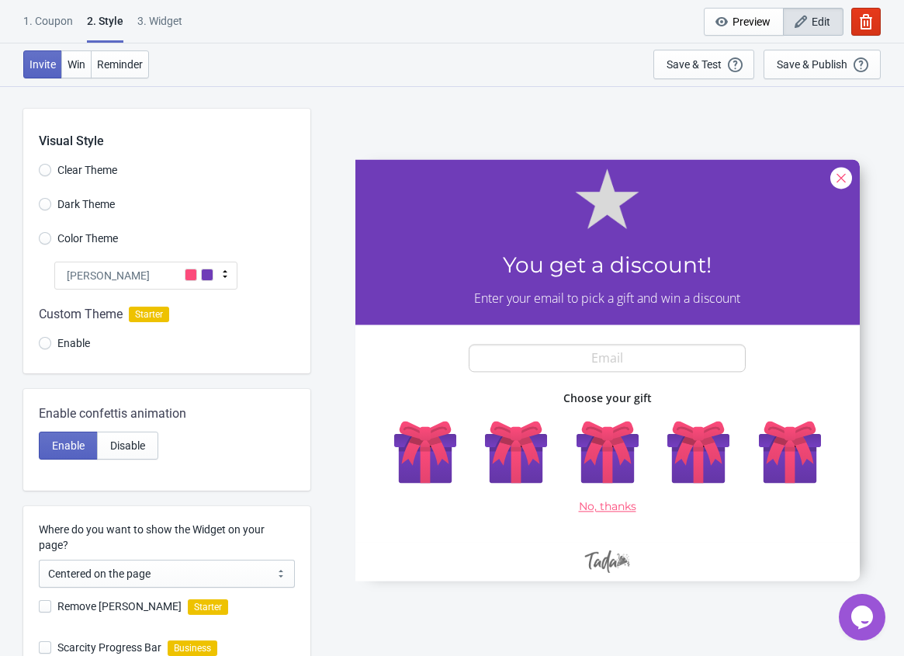
click at [57, 157] on div "Visual Style Clear Theme Dark Theme Color Theme Tada Tada Red Rose Pink World […" at bounding box center [166, 241] width 287 height 265
click at [54, 167] on label "Clear Theme" at bounding box center [78, 170] width 78 height 22
click at [51, 167] on input "Clear Theme" at bounding box center [45, 178] width 12 height 28
radio input "true"
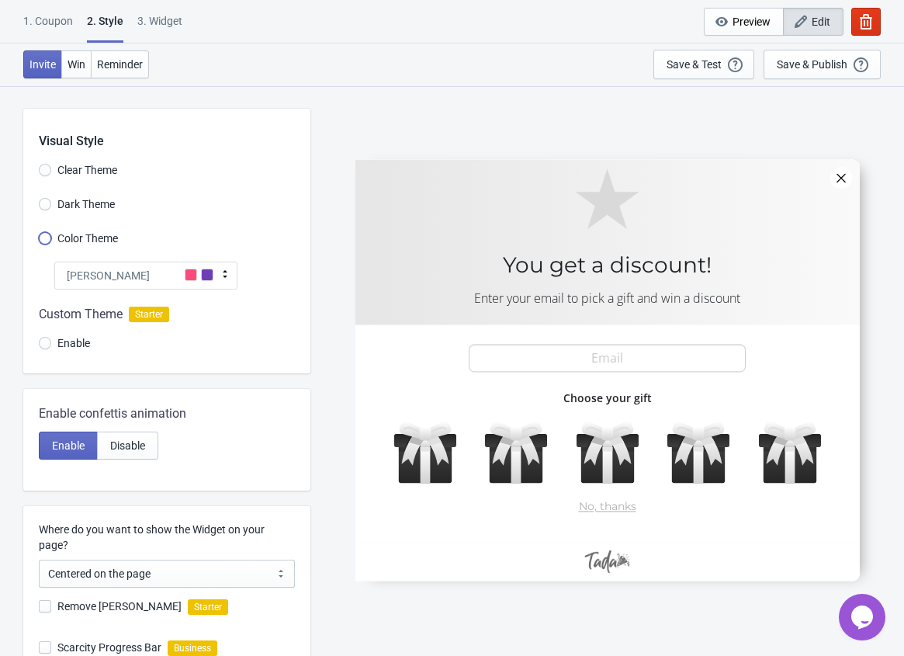
click at [48, 234] on input "Color Theme" at bounding box center [45, 246] width 12 height 28
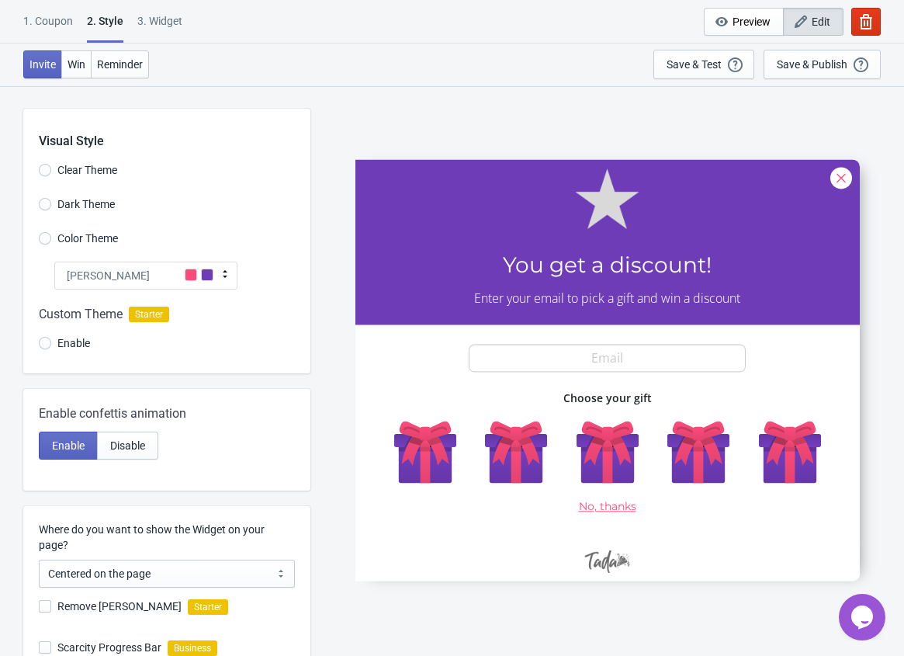
click at [117, 267] on div "[PERSON_NAME]" at bounding box center [145, 276] width 183 height 28
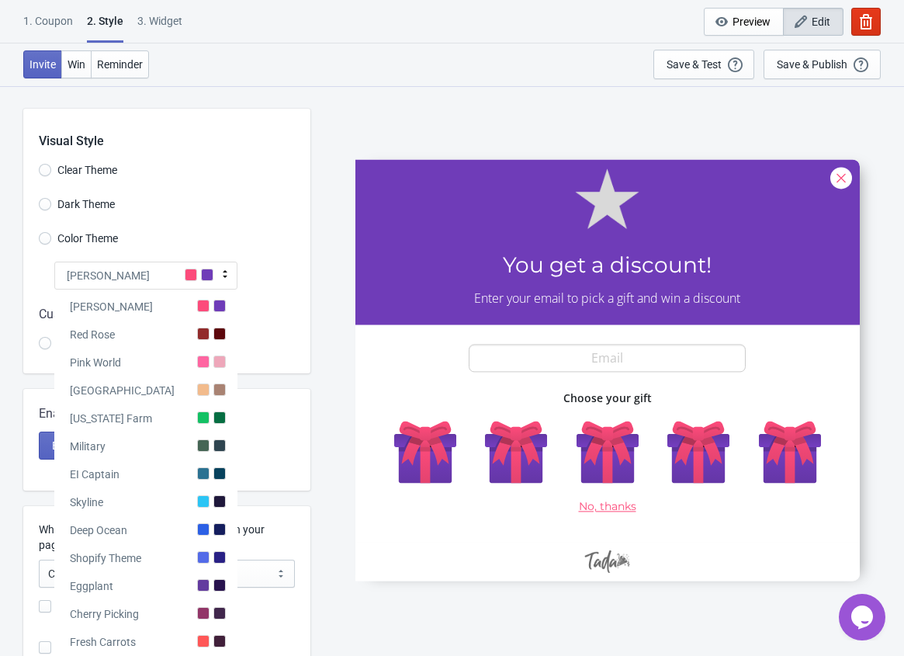
click at [234, 253] on div "Visual Style Clear Theme Dark Theme Color Theme Tada Tada Red Rose Pink World […" at bounding box center [166, 241] width 287 height 265
click at [193, 333] on div "Red Rose" at bounding box center [145, 332] width 183 height 28
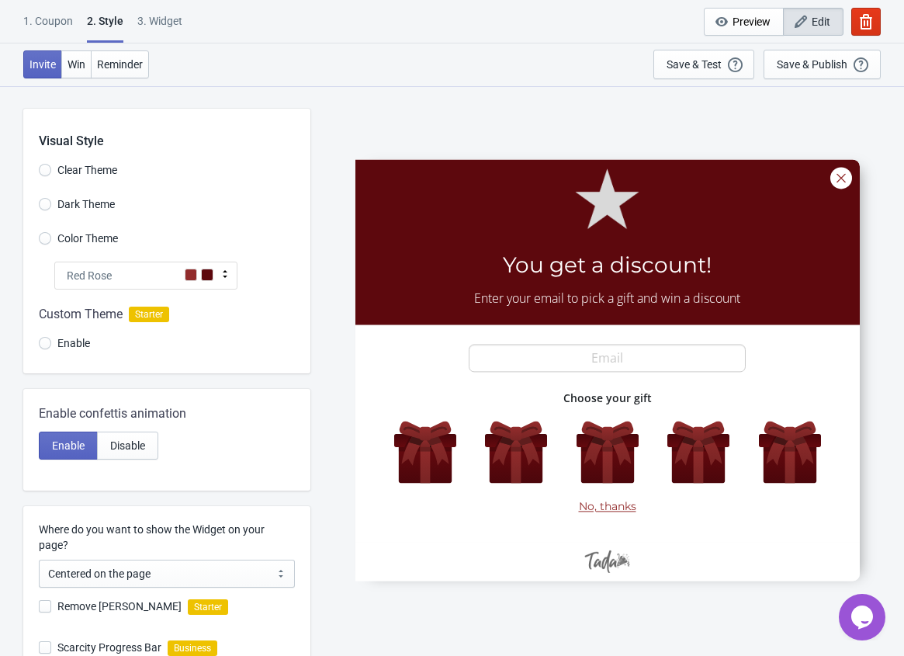
click at [135, 274] on div "Red Rose" at bounding box center [145, 276] width 183 height 28
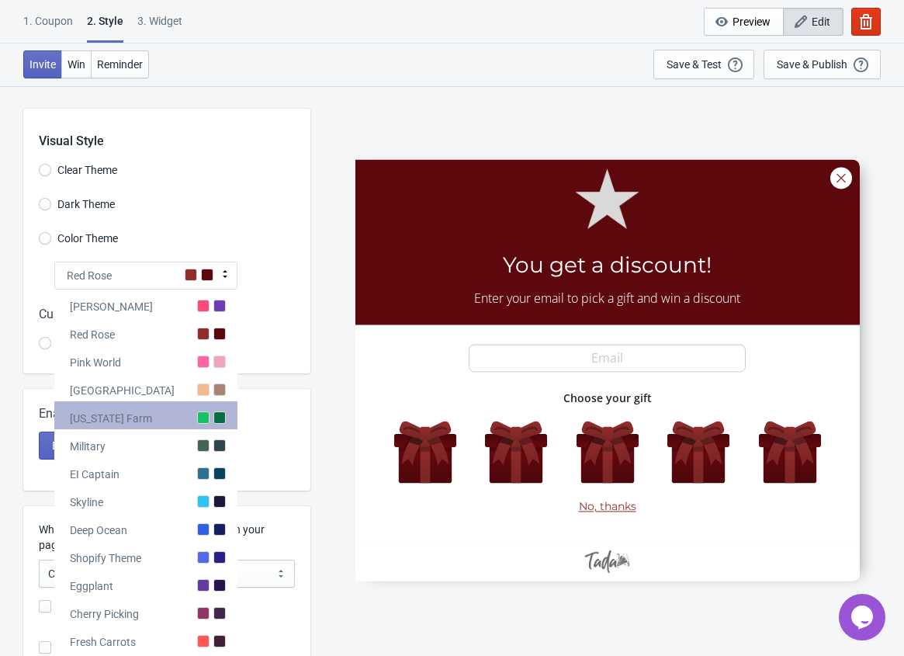
click at [192, 419] on div "[US_STATE] Farm" at bounding box center [145, 415] width 183 height 28
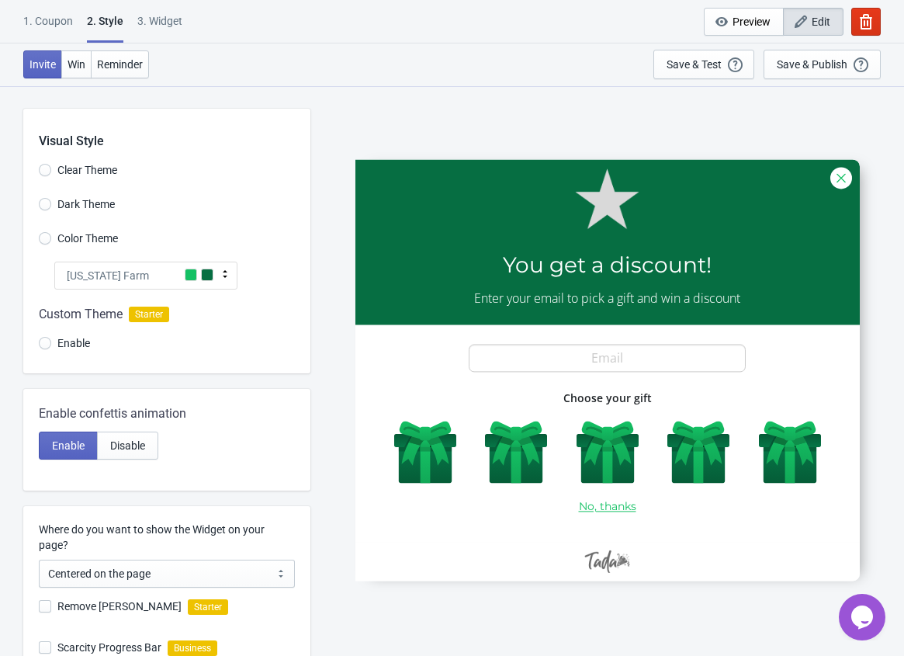
click at [151, 266] on div "[US_STATE] Farm" at bounding box center [145, 276] width 183 height 28
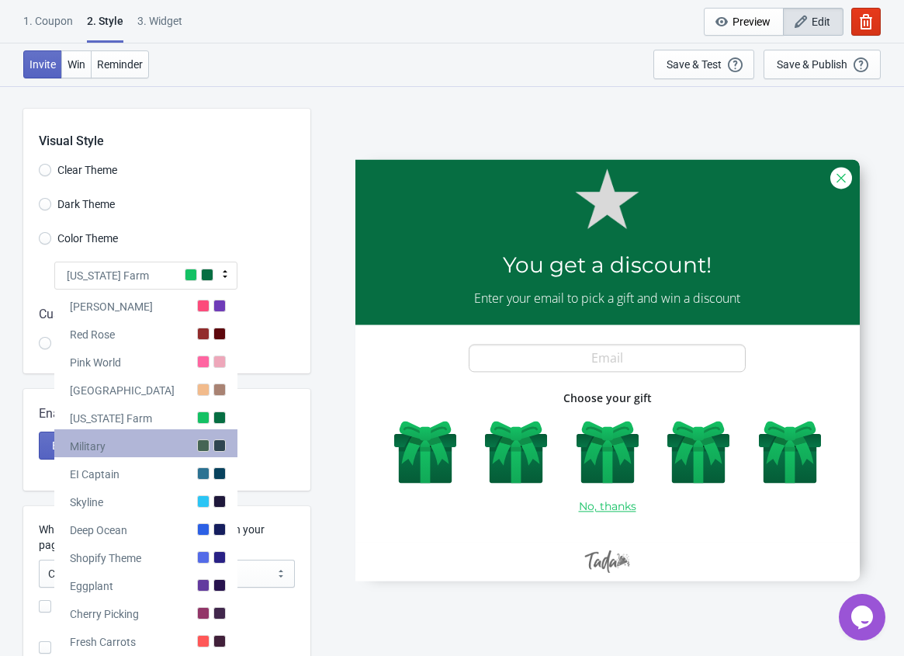
click at [186, 446] on div "Military" at bounding box center [145, 443] width 183 height 28
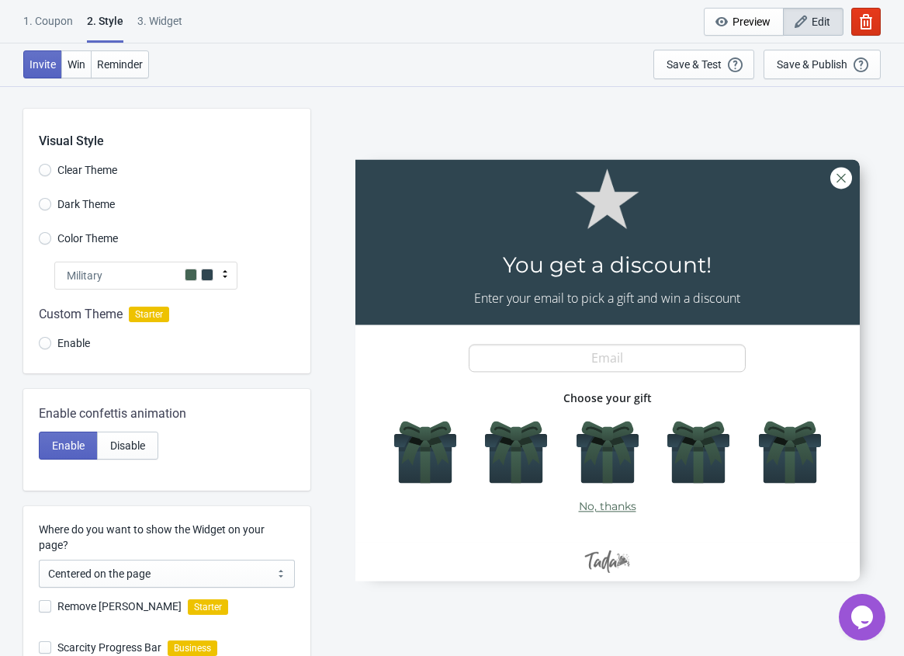
click at [174, 281] on div "Military" at bounding box center [145, 276] width 183 height 28
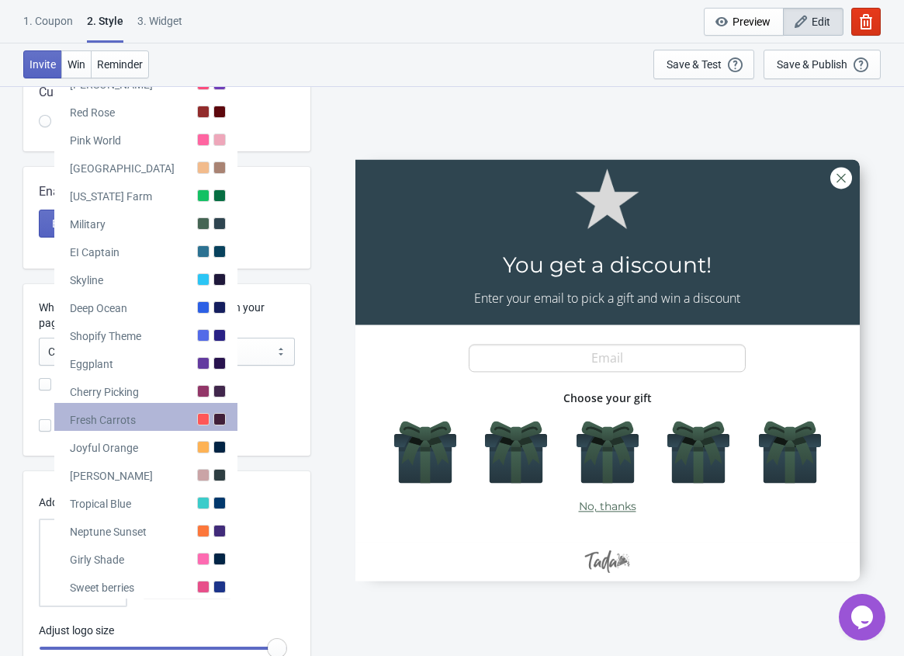
scroll to position [230, 0]
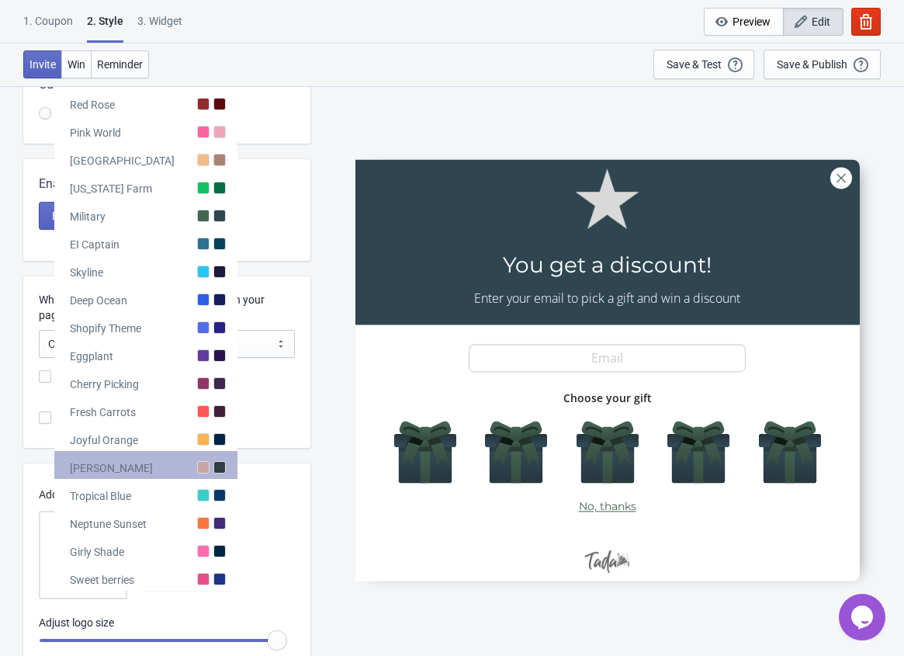
click at [193, 453] on div "[PERSON_NAME]" at bounding box center [145, 465] width 183 height 28
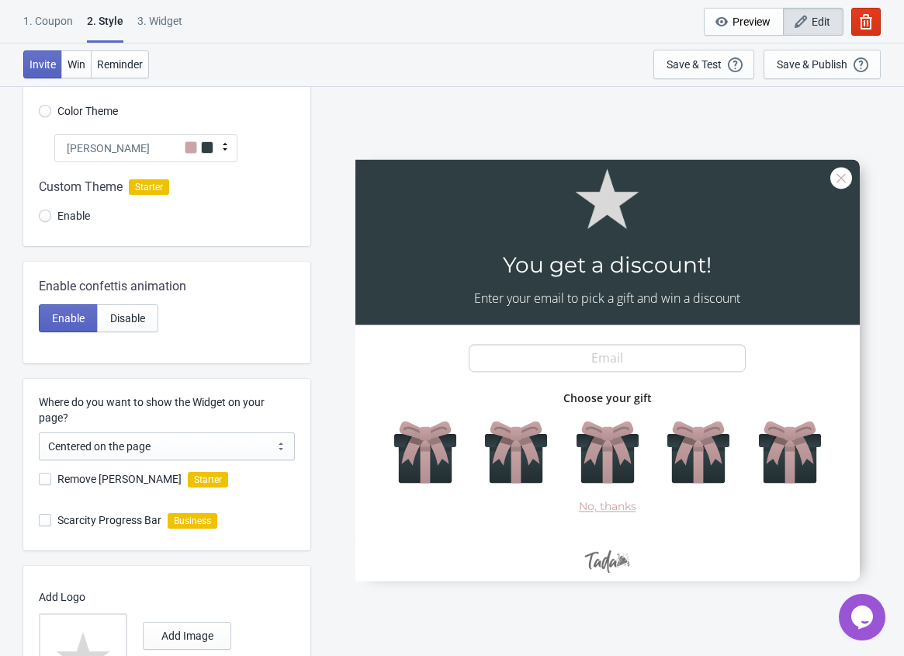
scroll to position [114, 0]
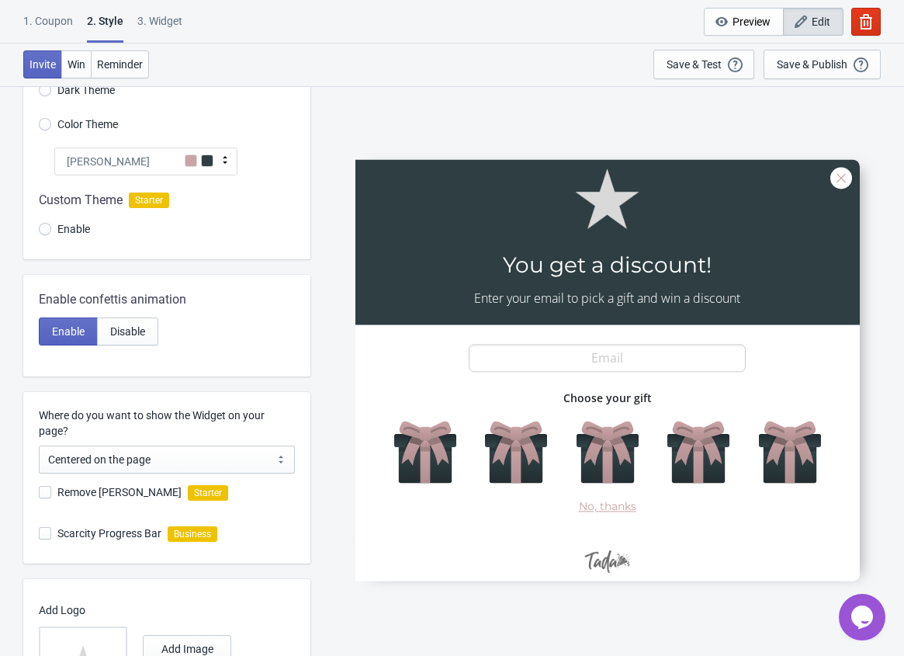
click at [176, 164] on div "[PERSON_NAME]" at bounding box center [145, 162] width 183 height 28
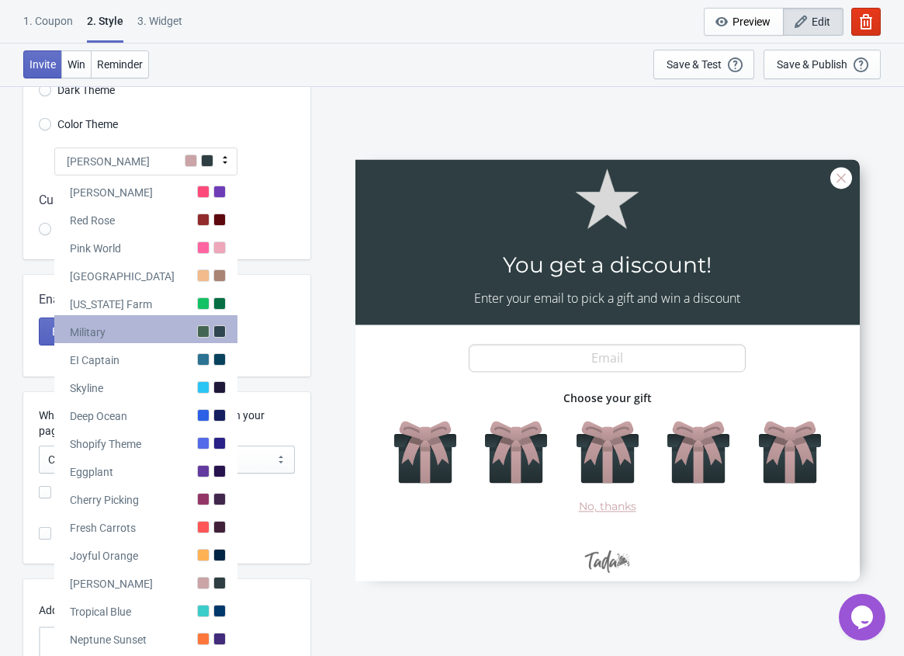
click at [194, 328] on div "Military" at bounding box center [145, 329] width 183 height 28
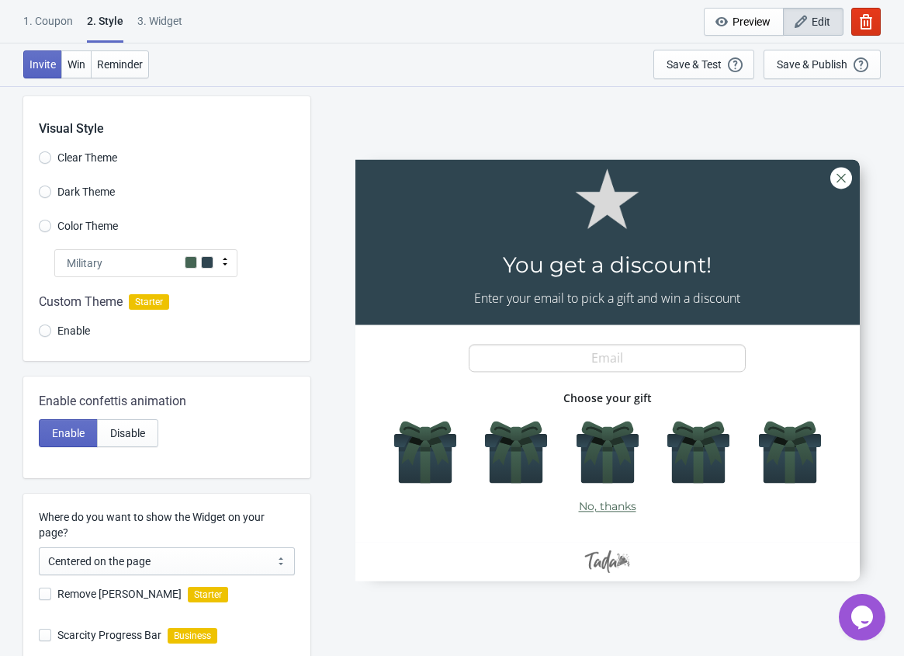
scroll to position [0, 0]
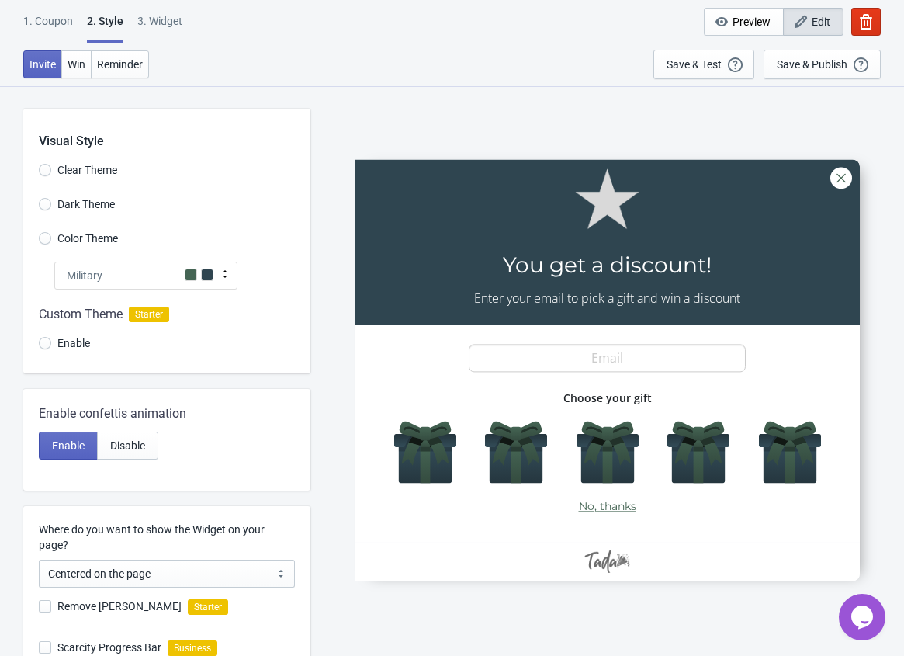
click at [166, 270] on div "Military" at bounding box center [145, 276] width 183 height 28
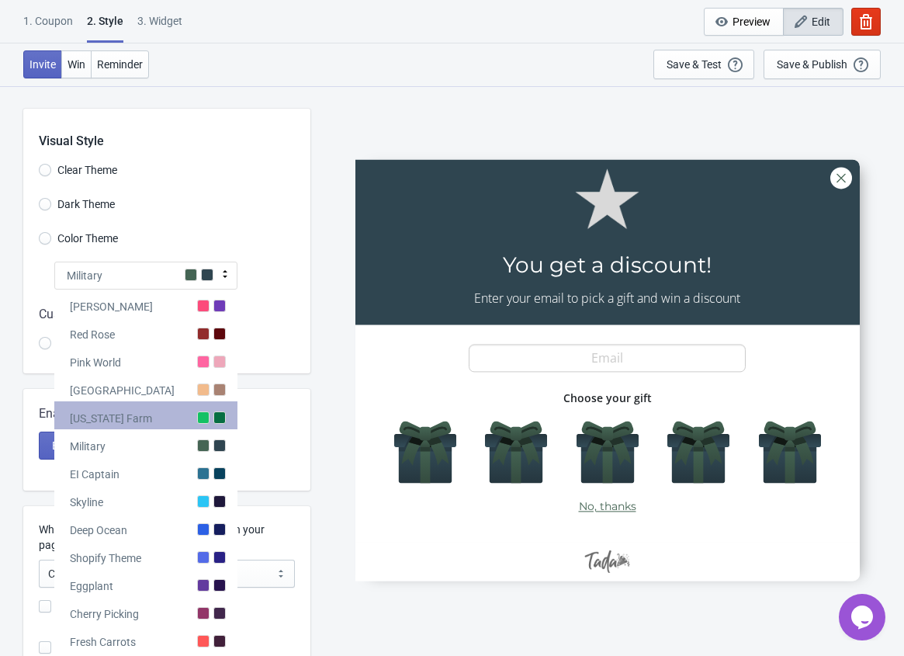
click at [195, 403] on div "[US_STATE] Farm" at bounding box center [145, 415] width 183 height 28
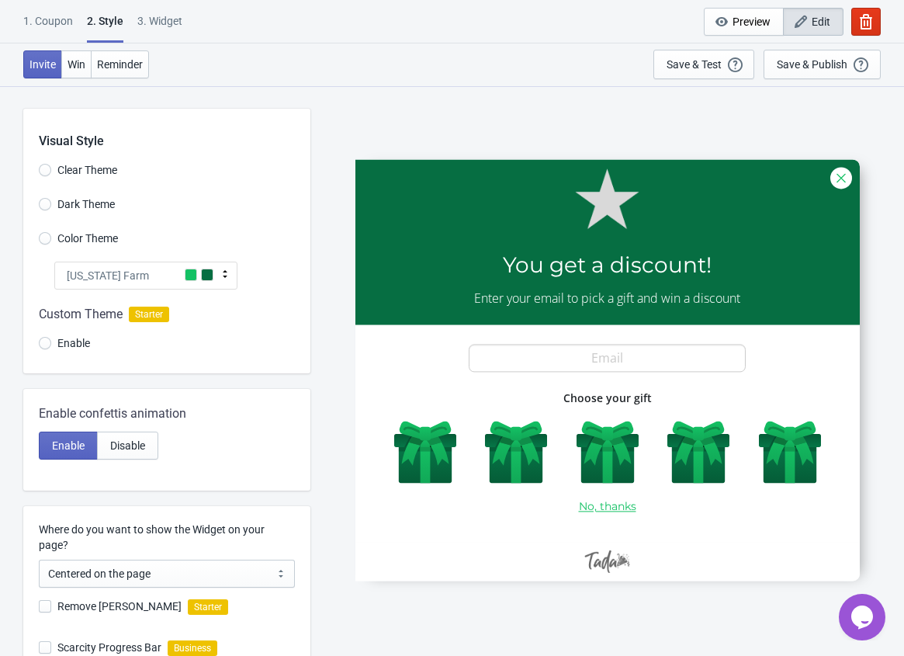
click at [195, 278] on span at bounding box center [191, 275] width 12 height 12
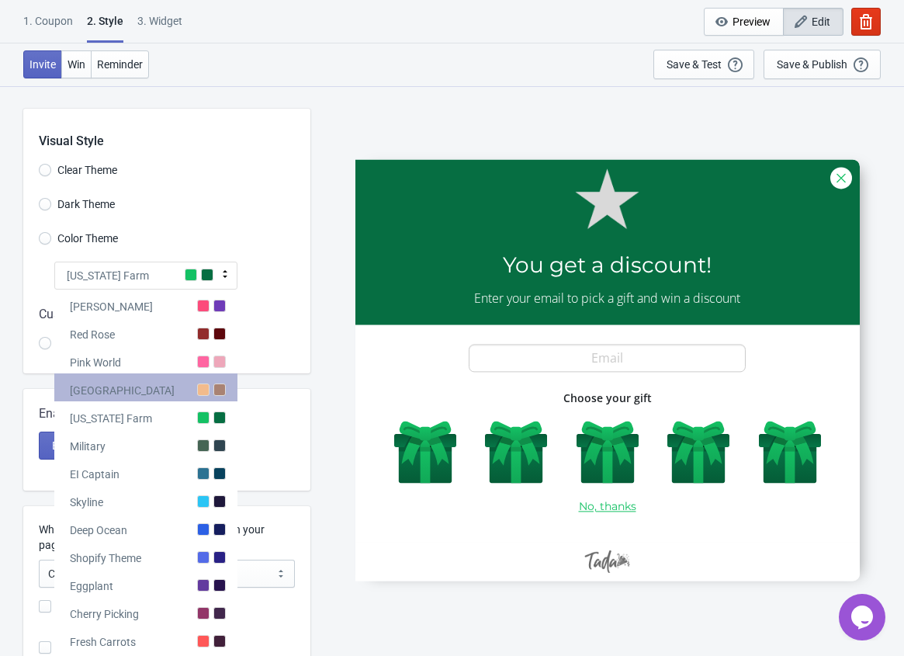
click at [193, 390] on div "[GEOGRAPHIC_DATA]" at bounding box center [145, 387] width 183 height 28
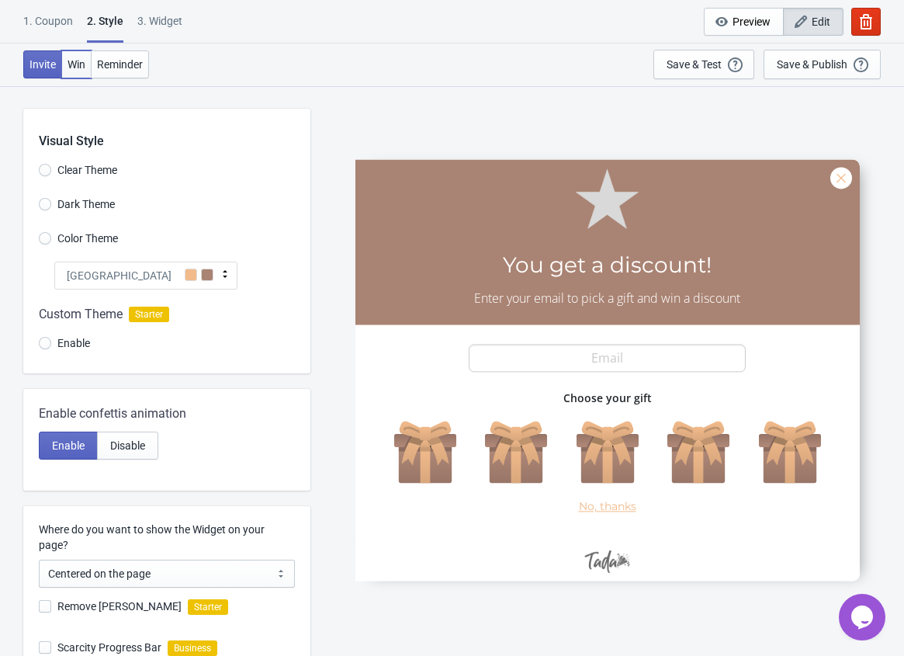
click at [79, 66] on span "Win" at bounding box center [77, 64] width 18 height 12
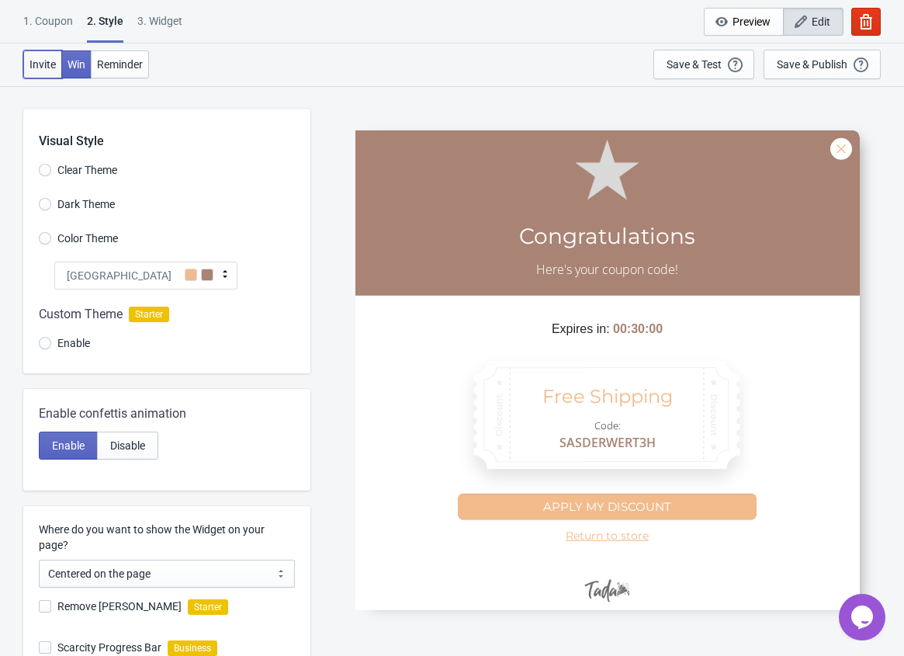
click at [54, 67] on span "Invite" at bounding box center [43, 64] width 26 height 12
radio input "true"
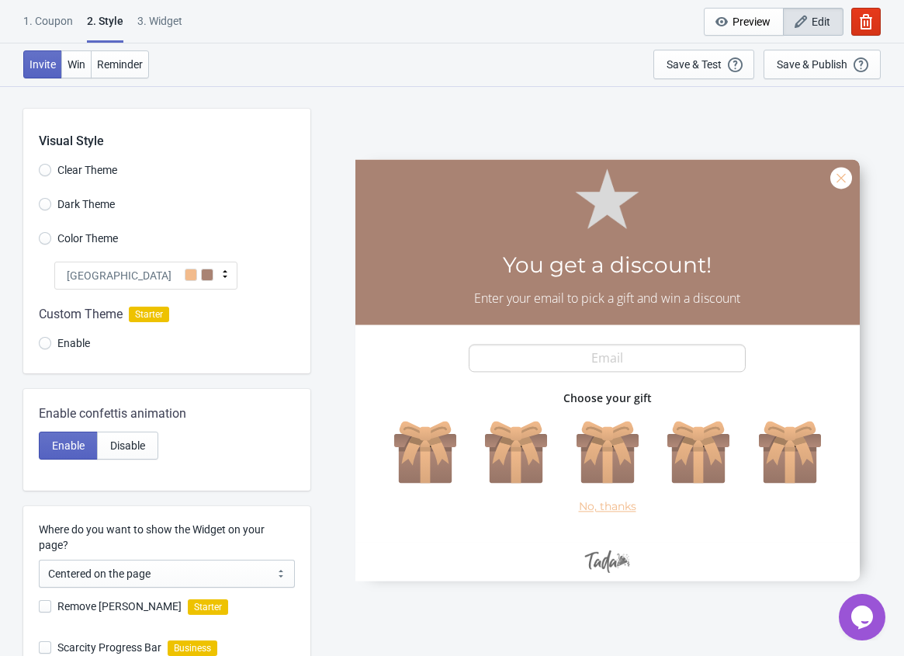
click at [154, 31] on div "3. Widget" at bounding box center [159, 26] width 45 height 27
select select "once"
select select "1"
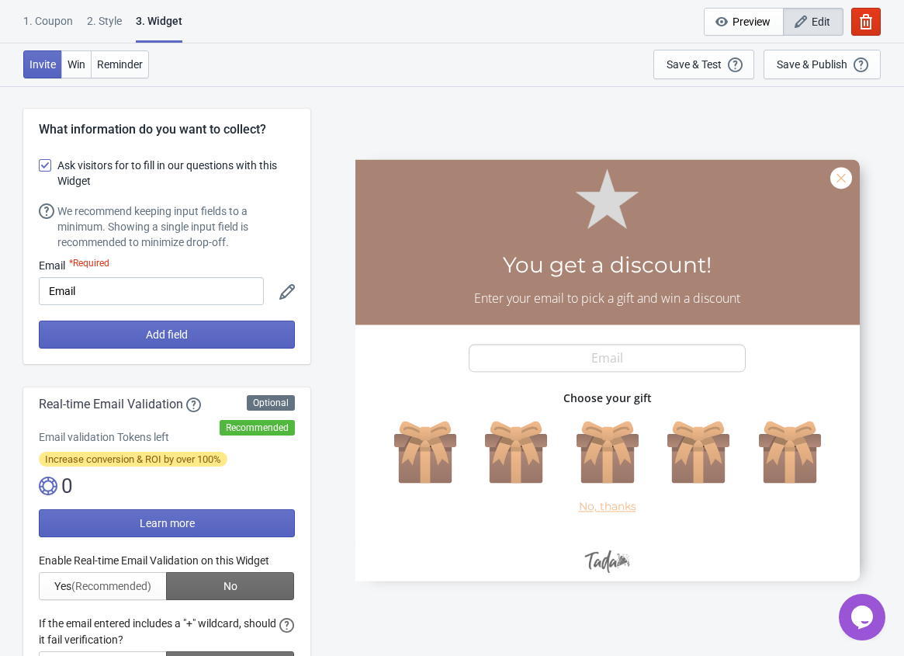
click at [43, 26] on div "1. Coupon" at bounding box center [48, 26] width 50 height 27
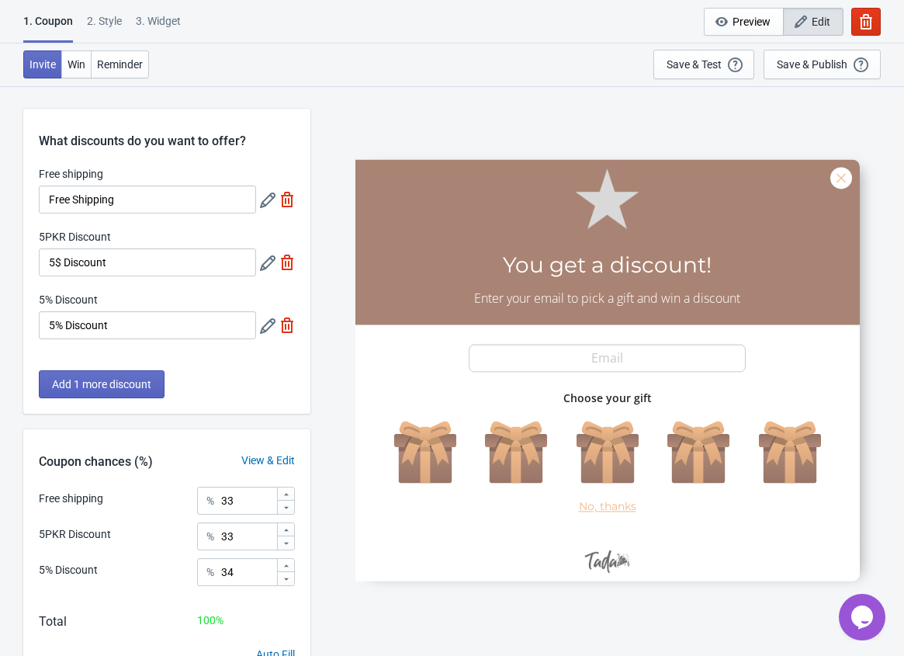
click at [436, 443] on div at bounding box center [608, 370] width 505 height 422
click at [793, 64] on div "Save & Publish" at bounding box center [812, 64] width 71 height 12
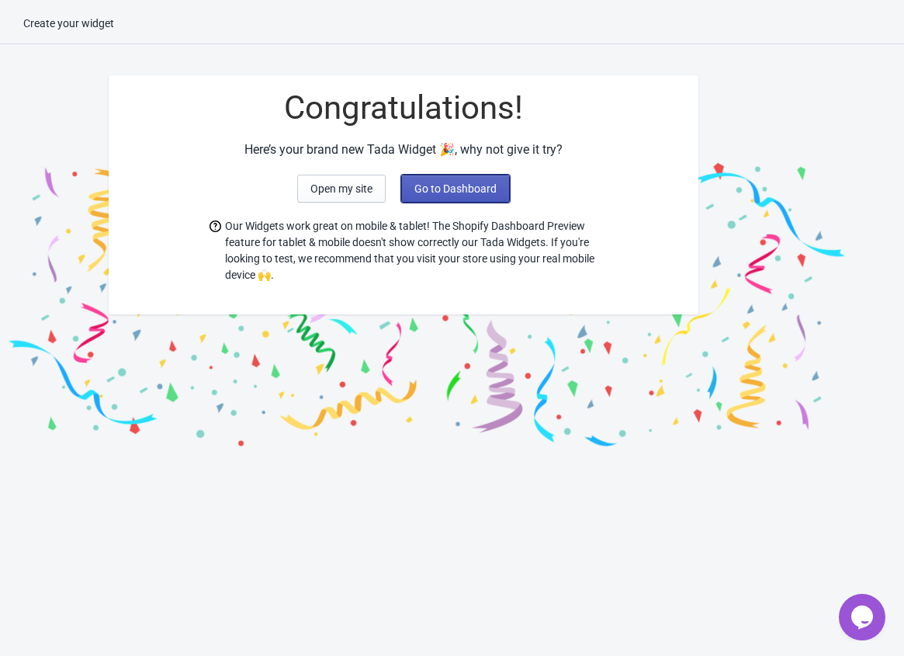
click at [415, 186] on span "Go to Dashboard" at bounding box center [456, 188] width 82 height 12
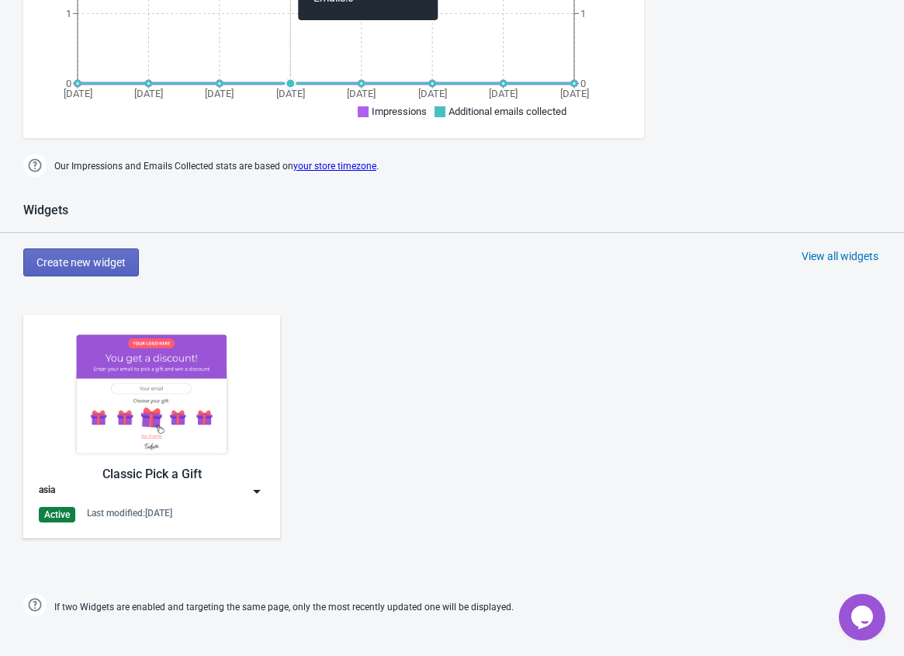
scroll to position [632, 0]
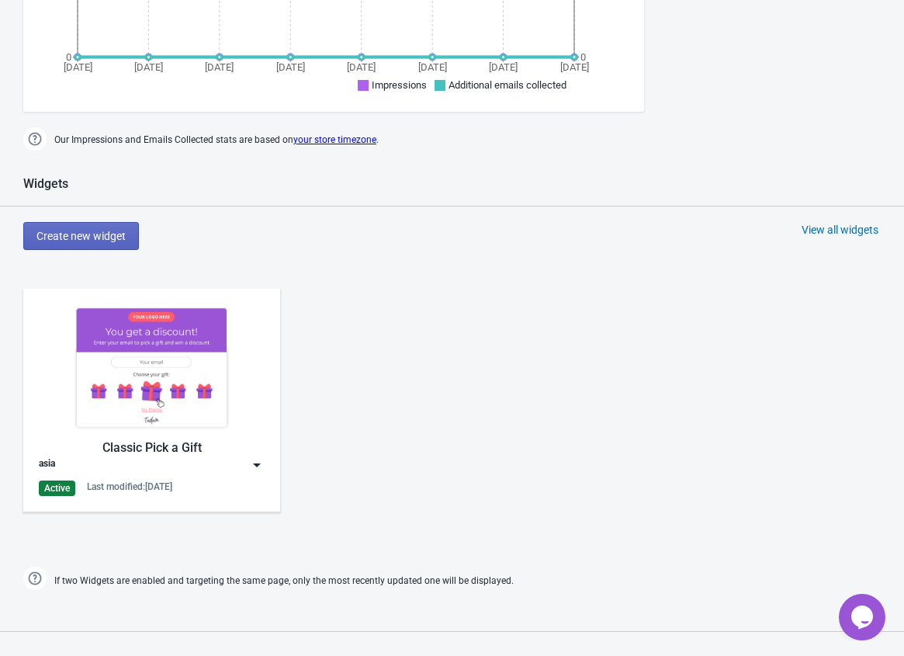
click at [165, 391] on img at bounding box center [152, 367] width 226 height 127
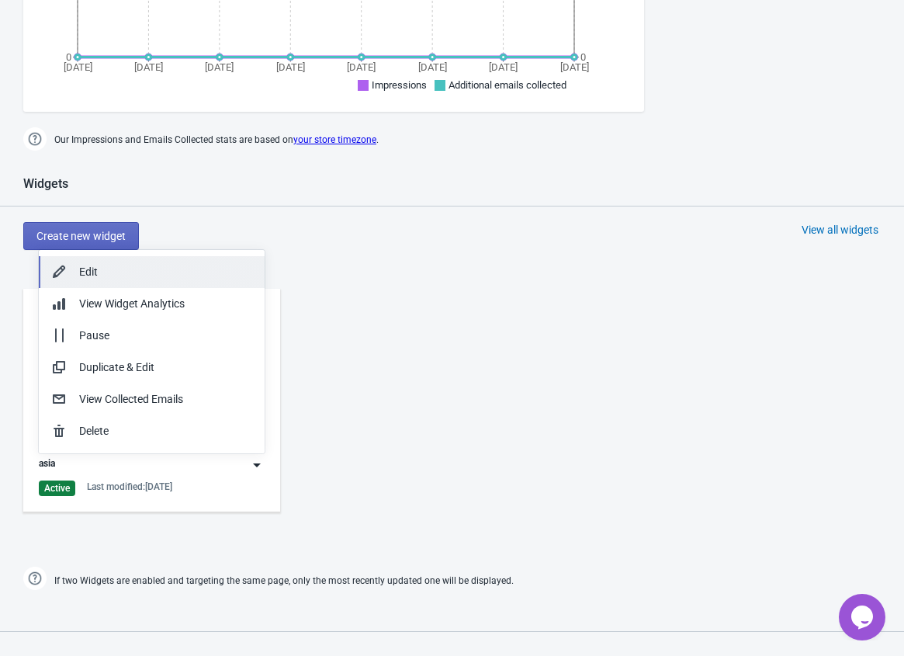
click at [169, 285] on button "Edit" at bounding box center [152, 272] width 226 height 32
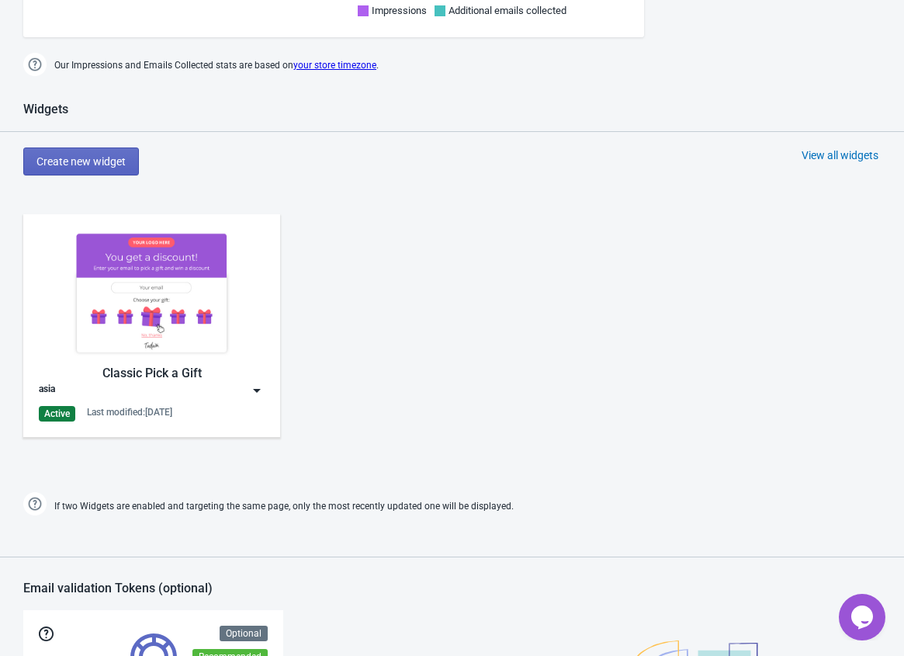
scroll to position [575, 0]
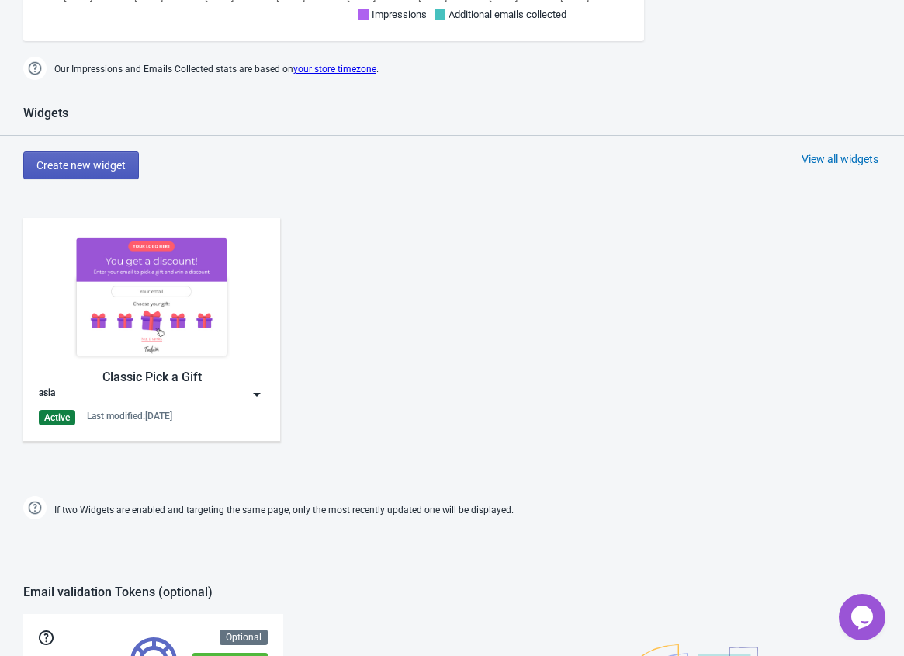
click at [93, 162] on span "Create new widget" at bounding box center [80, 165] width 89 height 12
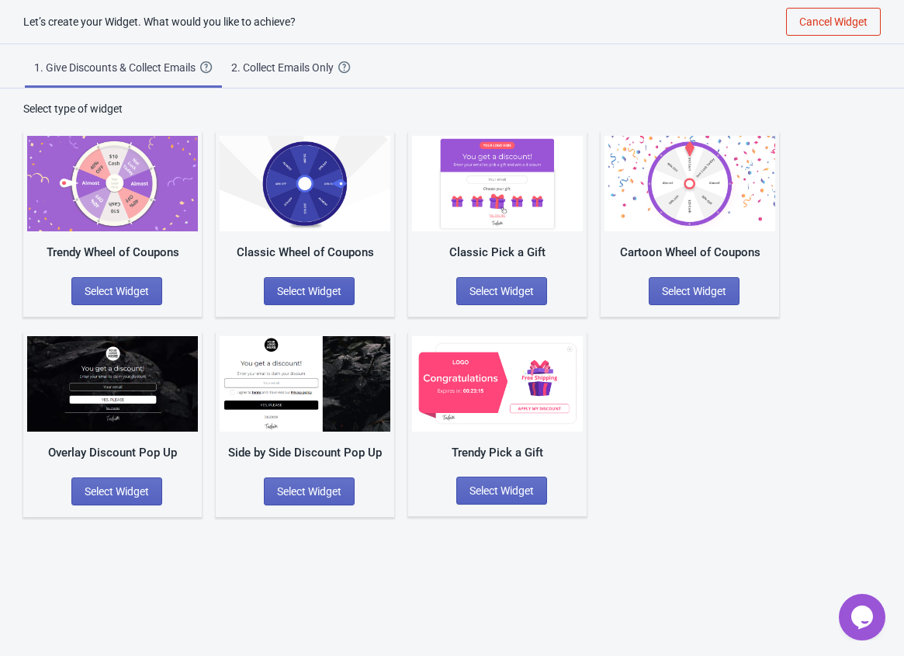
scroll to position [16, 0]
click at [290, 71] on div "2. Collect Emails Only" at bounding box center [284, 68] width 107 height 16
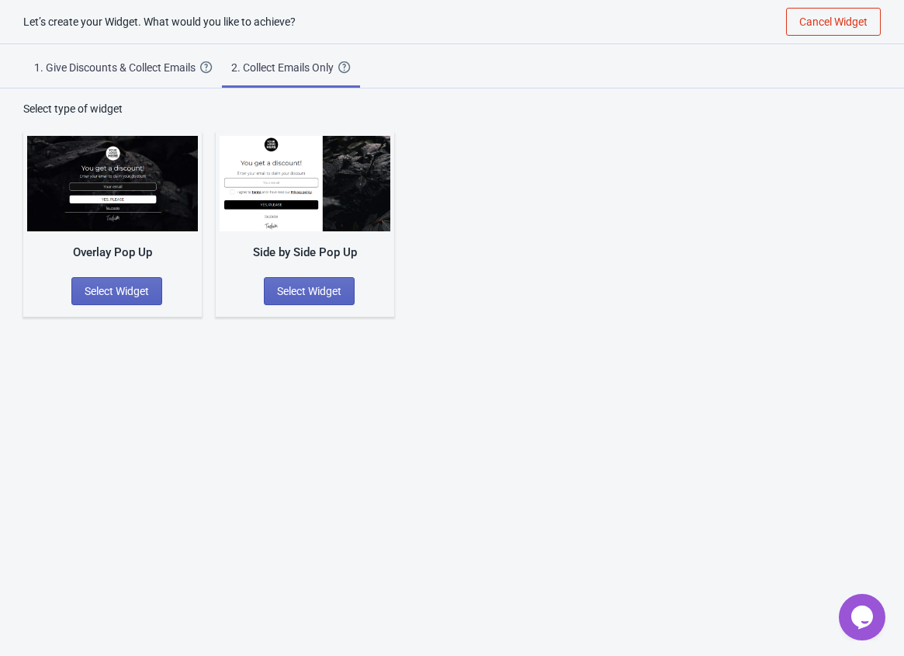
click at [99, 82] on span "1. Give Discounts & Collect Emails Create a Widget that will collect the email …" at bounding box center [123, 64] width 197 height 41
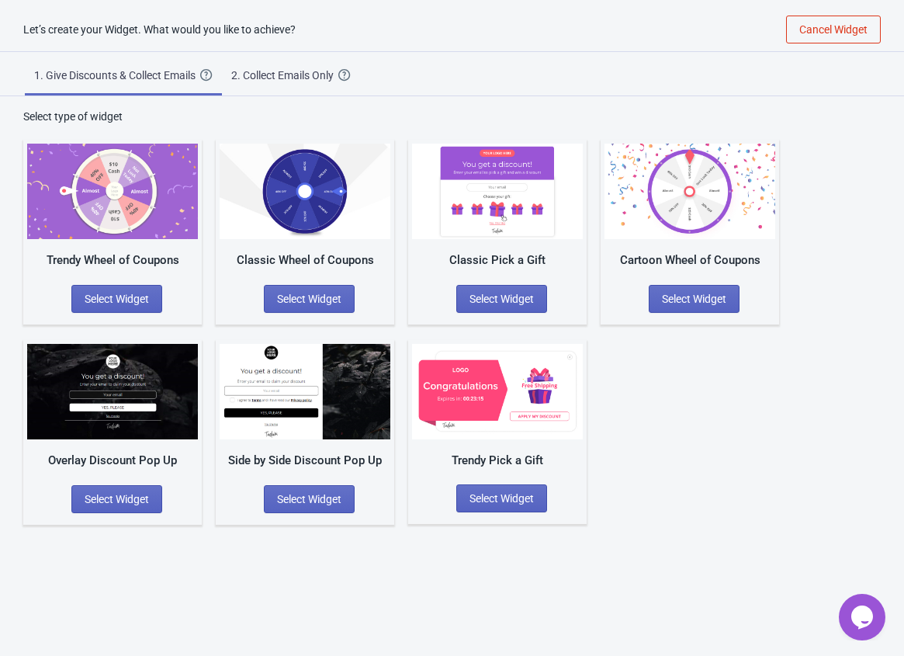
scroll to position [0, 0]
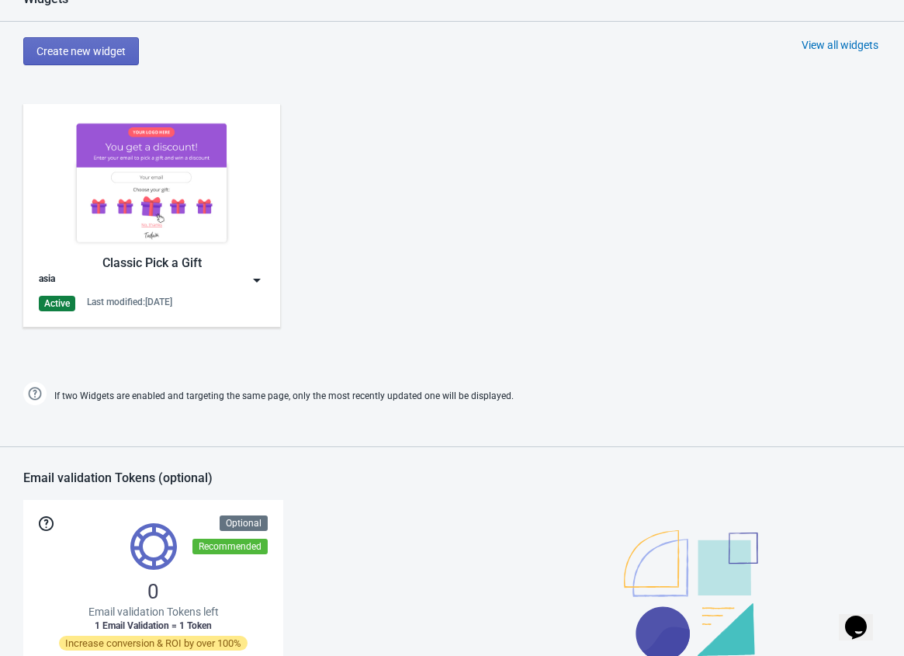
scroll to position [632, 0]
